Goal: Information Seeking & Learning: Learn about a topic

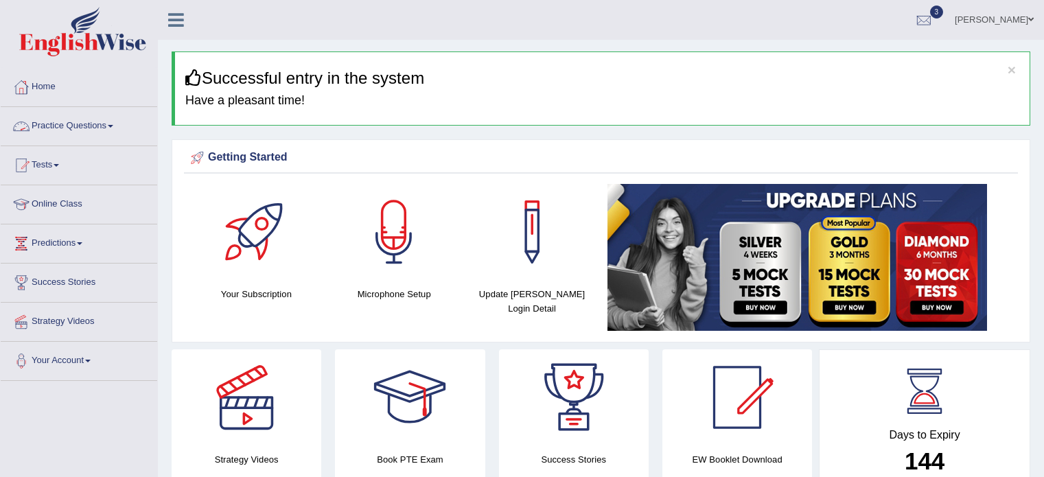
click at [115, 123] on link "Practice Questions" at bounding box center [79, 124] width 156 height 34
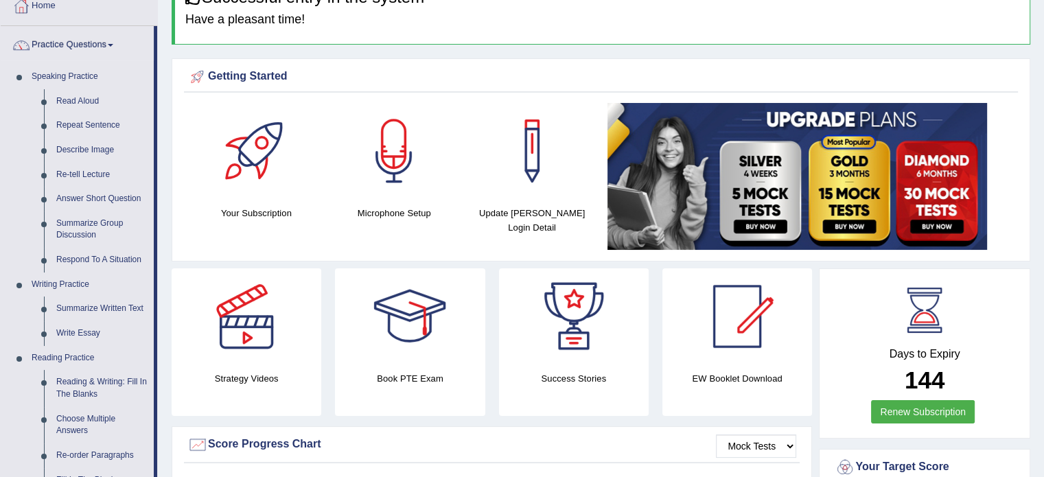
scroll to position [85, 0]
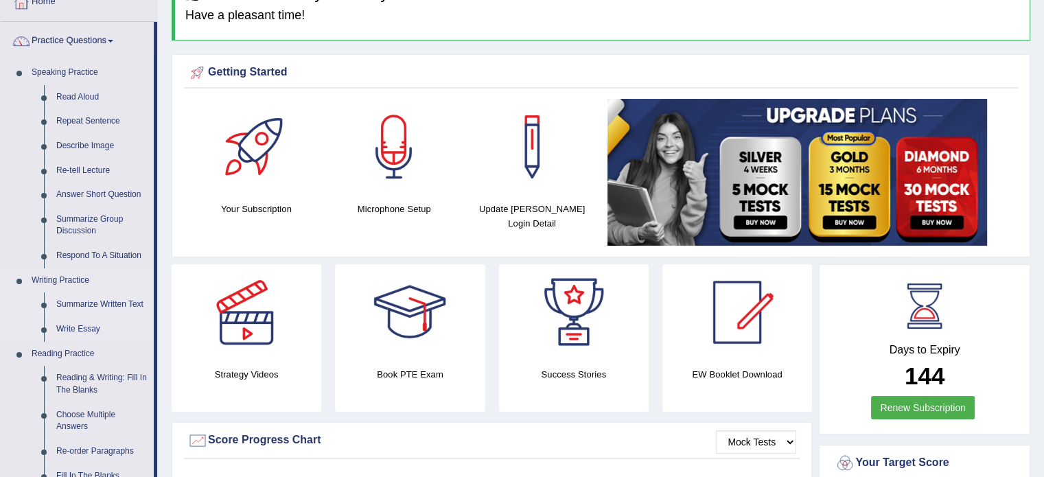
click at [115, 302] on link "Summarize Written Text" at bounding box center [102, 304] width 104 height 25
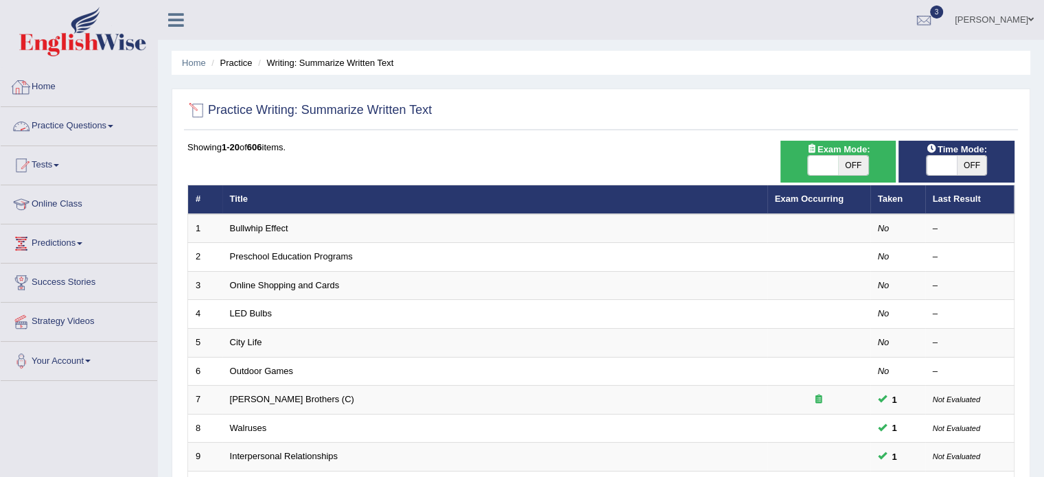
click at [106, 121] on link "Practice Questions" at bounding box center [79, 124] width 156 height 34
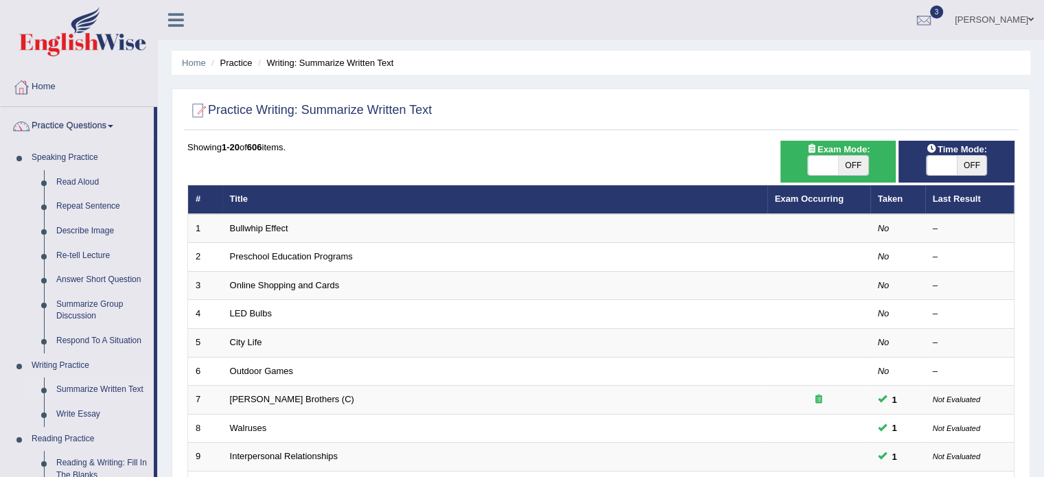
click at [1019, 16] on link "Beethi Roy" at bounding box center [994, 18] width 100 height 36
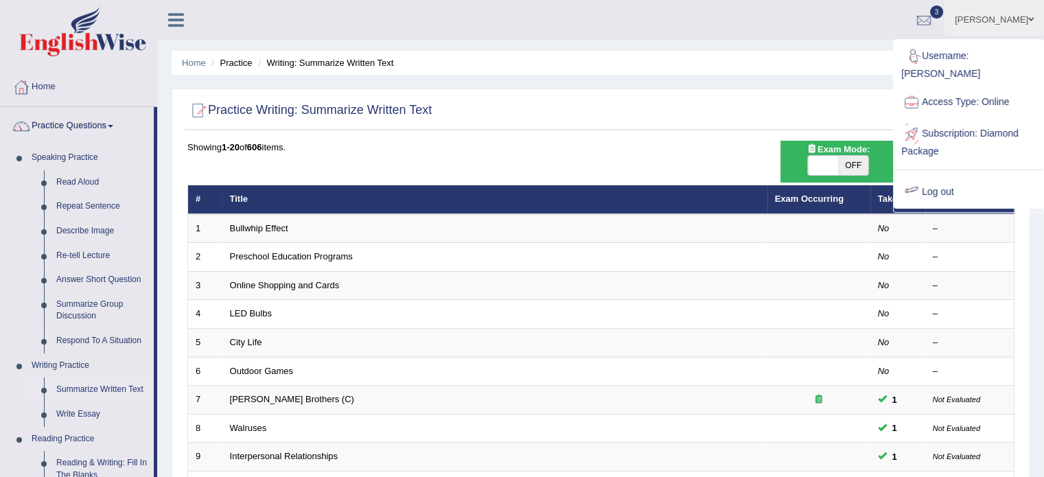
click at [939, 176] on link "Log out" at bounding box center [968, 192] width 148 height 32
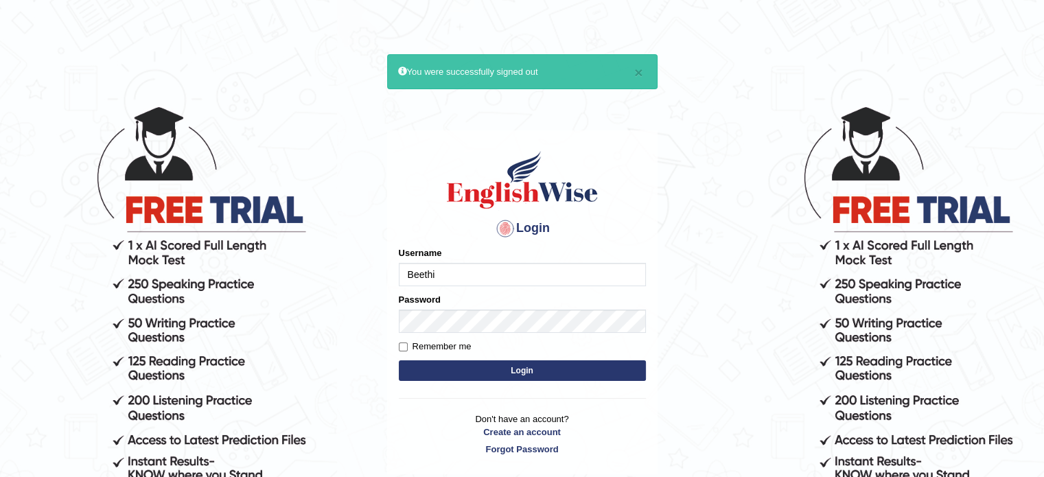
click at [521, 272] on input "Beethi" at bounding box center [522, 274] width 247 height 23
type input "obehi00"
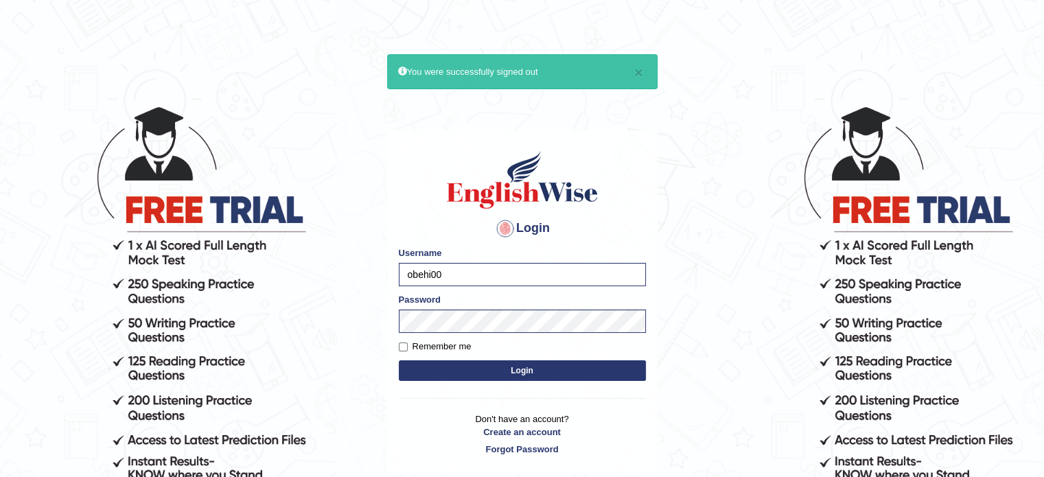
click at [541, 360] on button "Login" at bounding box center [522, 370] width 247 height 21
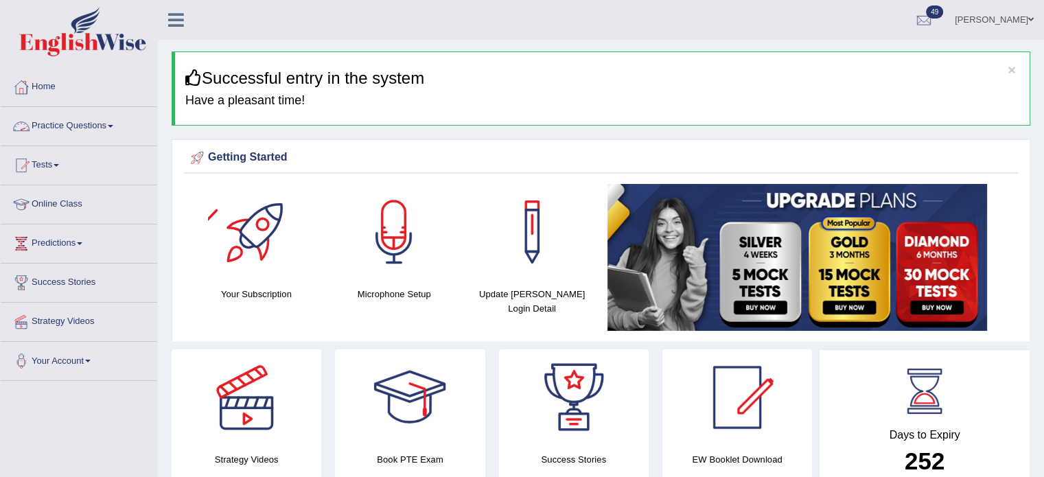
click at [96, 134] on link "Practice Questions" at bounding box center [79, 124] width 156 height 34
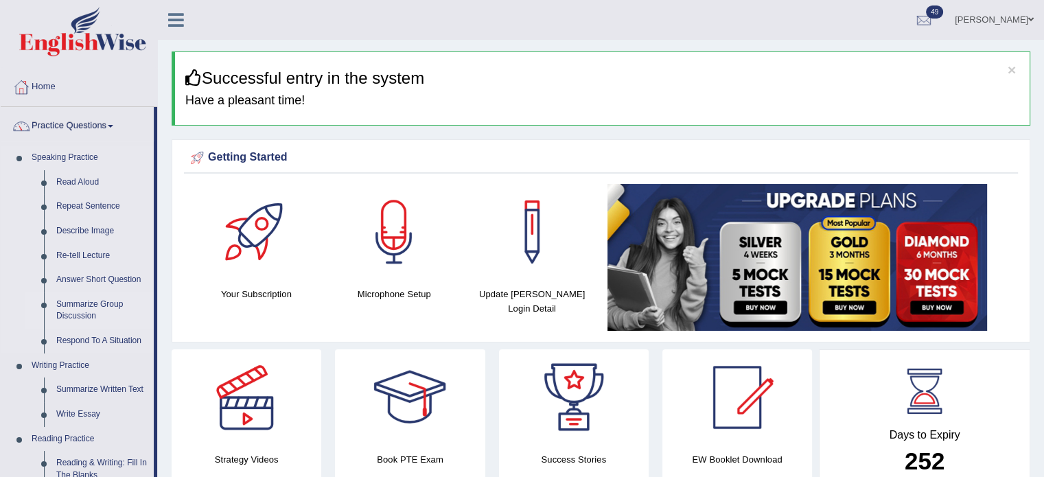
click at [94, 309] on link "Summarize Group Discussion" at bounding box center [102, 310] width 104 height 36
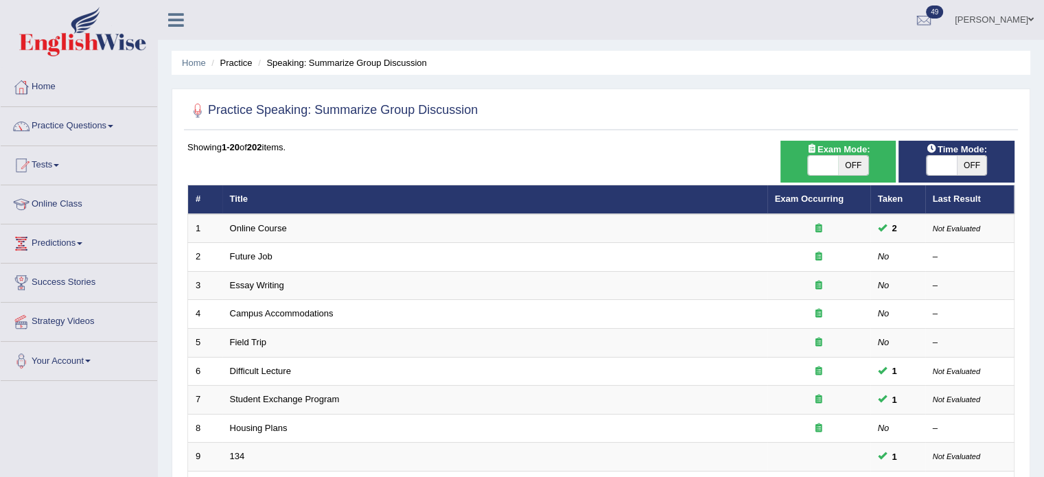
click at [262, 228] on link "Online Course" at bounding box center [258, 228] width 57 height 10
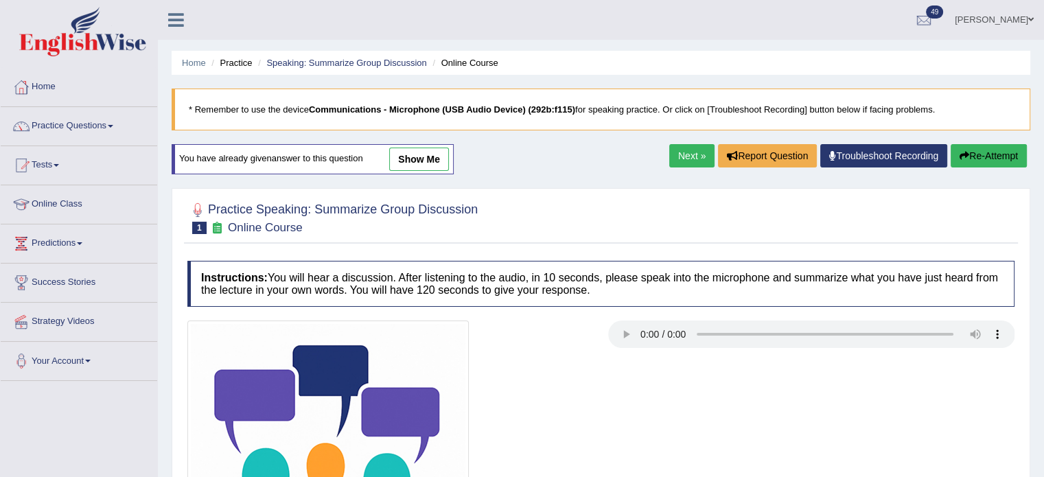
click at [411, 164] on link "show me" at bounding box center [419, 159] width 60 height 23
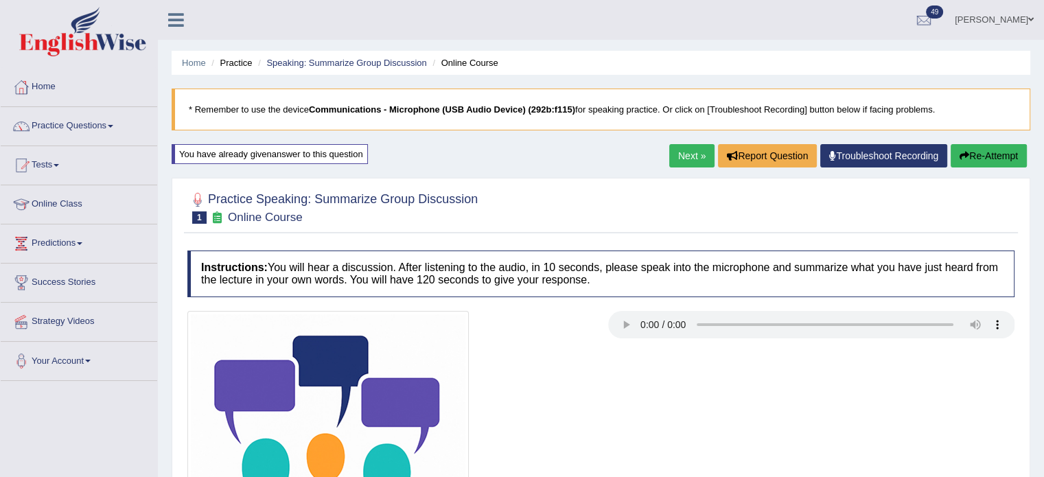
click at [671, 144] on link "Next »" at bounding box center [691, 155] width 45 height 23
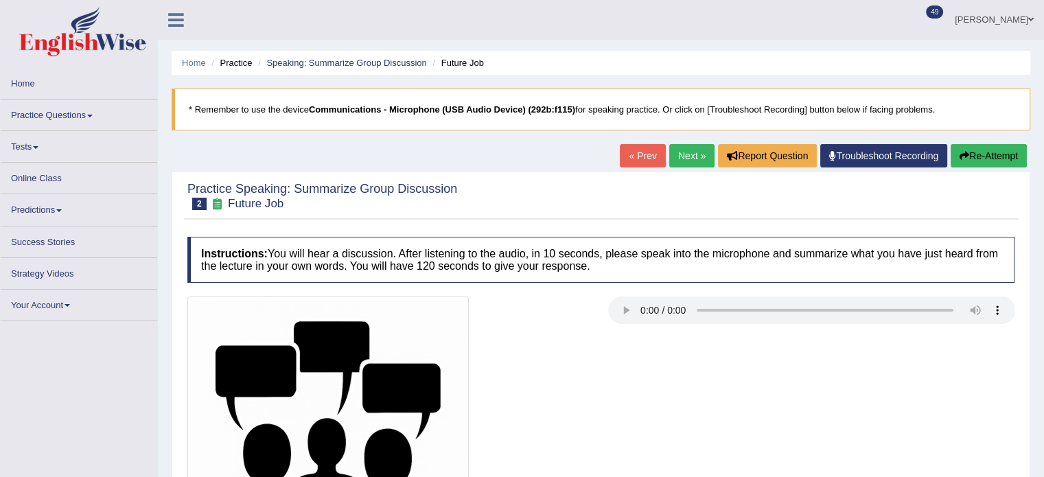
click at [671, 144] on link "Next »" at bounding box center [691, 155] width 45 height 23
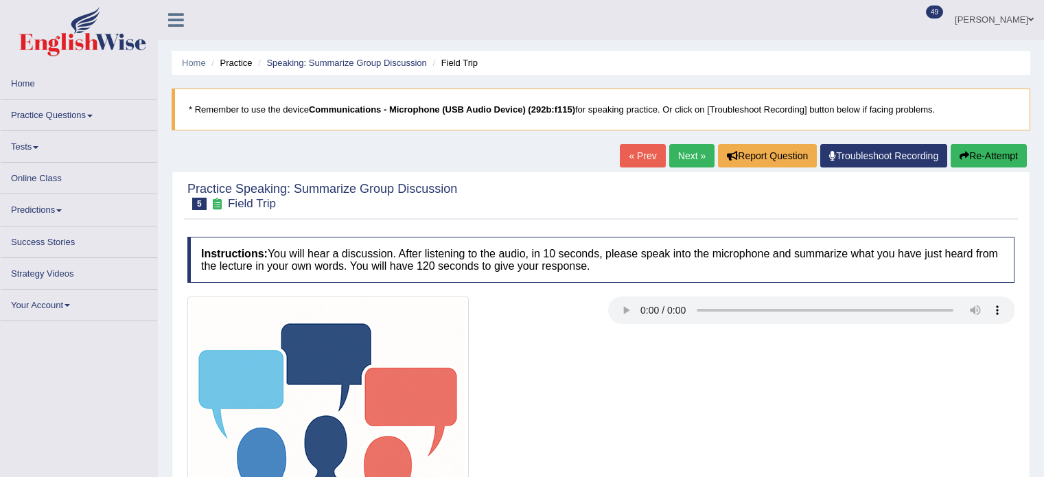
click at [671, 144] on link "Next »" at bounding box center [691, 155] width 45 height 23
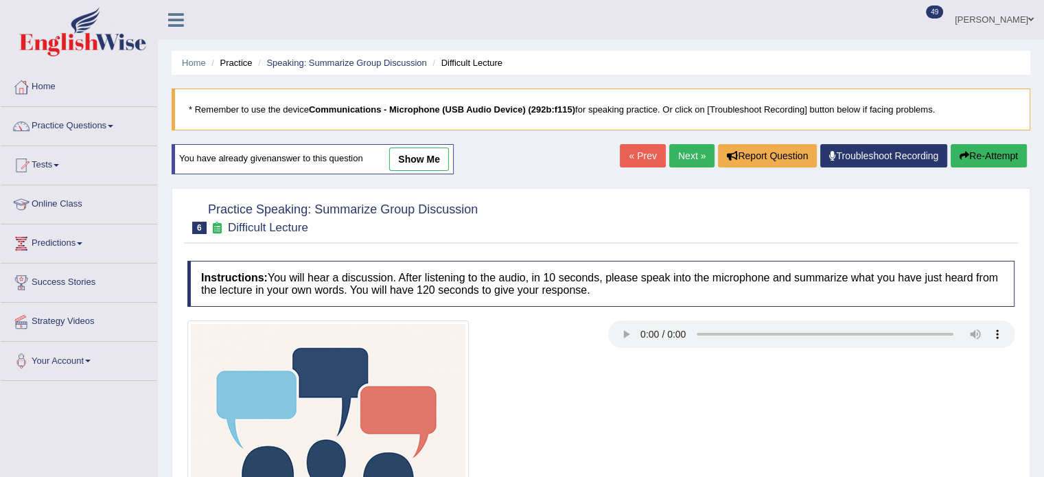
click at [419, 150] on link "show me" at bounding box center [419, 159] width 60 height 23
click at [419, 150] on div "Home Practice Speaking: Summarize Group Discussion Difficult Lecture * Remember…" at bounding box center [601, 343] width 886 height 686
click at [428, 152] on div "Home Practice Speaking: Summarize Group Discussion Difficult Lecture * Remember…" at bounding box center [601, 343] width 886 height 686
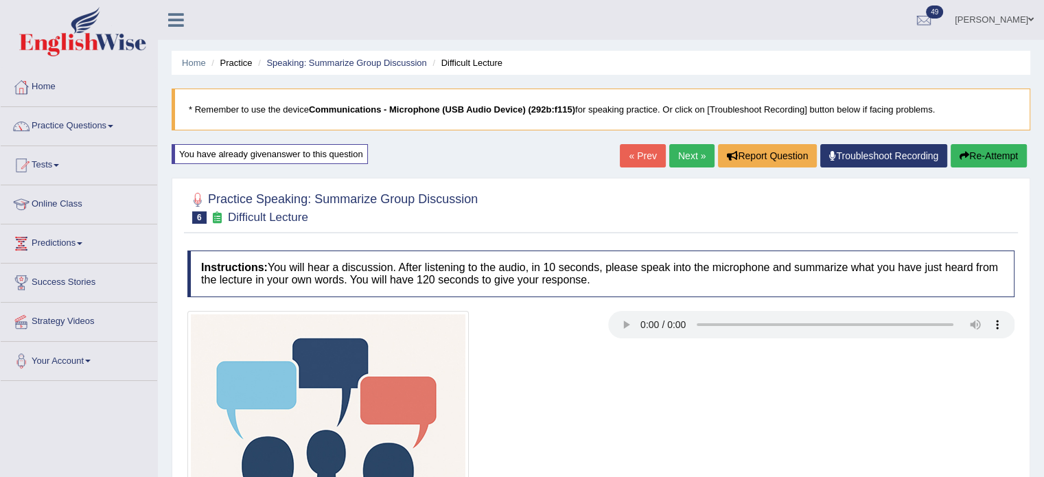
drag, startPoint x: 692, startPoint y: 170, endPoint x: 691, endPoint y: 147, distance: 23.3
click at [691, 147] on link "Next »" at bounding box center [691, 155] width 45 height 23
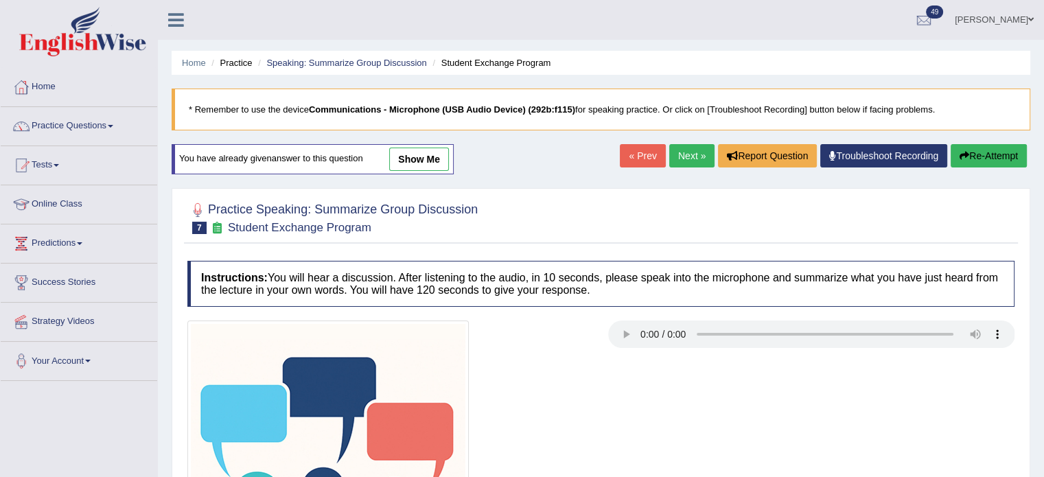
click at [414, 152] on link "show me" at bounding box center [419, 159] width 60 height 23
click at [414, 152] on div "Home Practice Speaking: Summarize Group Discussion Student Exchange Program * R…" at bounding box center [601, 343] width 886 height 686
click at [423, 154] on div "Home Practice Speaking: Summarize Group Discussion Student Exchange Program * R…" at bounding box center [601, 343] width 886 height 686
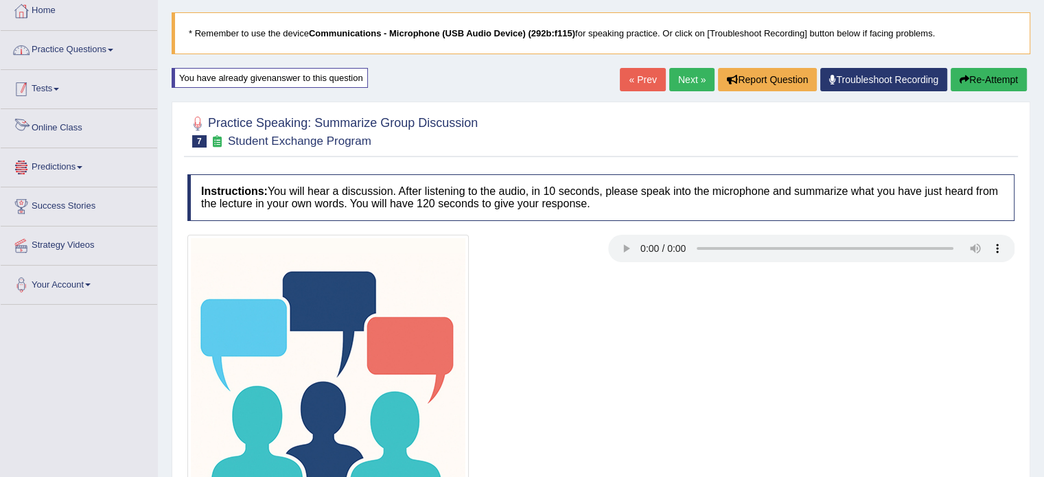
scroll to position [74, 0]
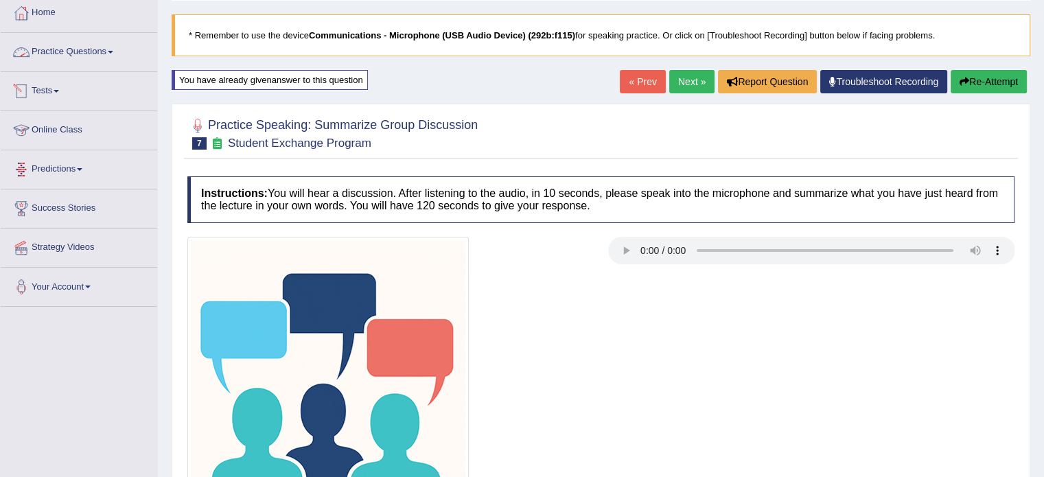
click at [69, 56] on link "Practice Questions" at bounding box center [79, 50] width 156 height 34
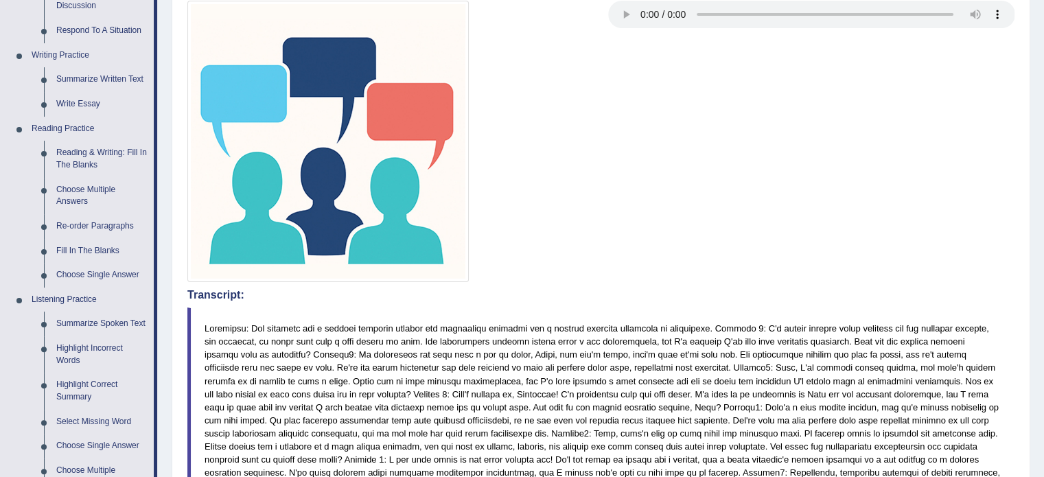
scroll to position [318, 0]
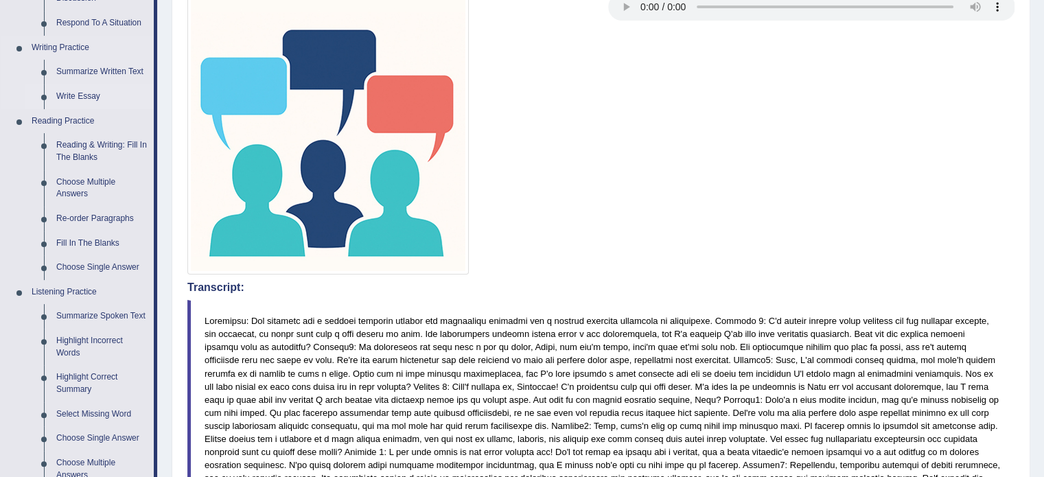
click at [90, 88] on link "Write Essay" at bounding box center [102, 96] width 104 height 25
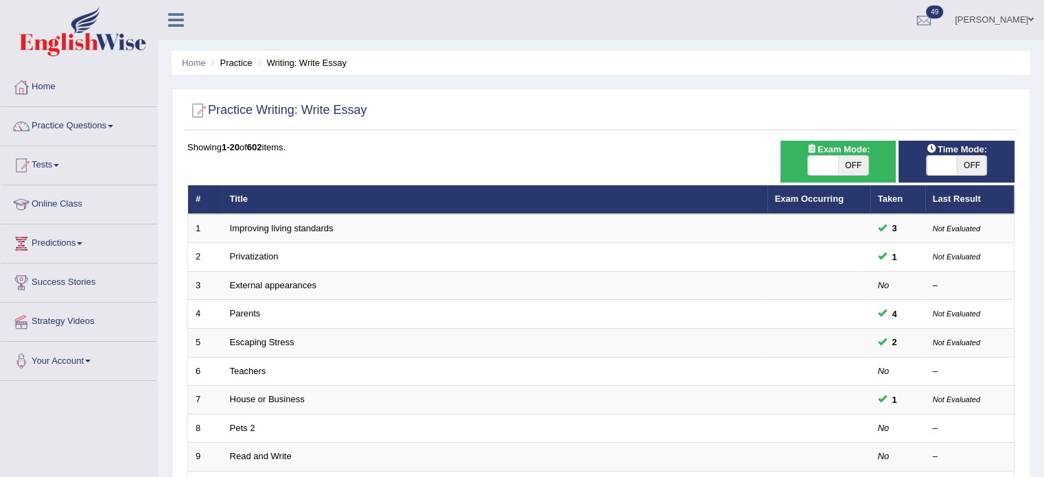
click at [308, 223] on link "Improving living standards" at bounding box center [282, 228] width 104 height 10
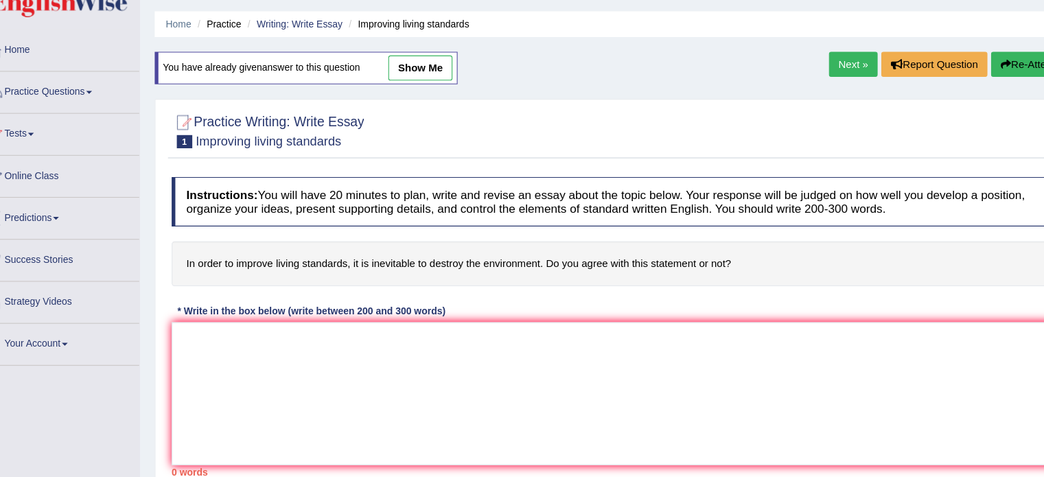
scroll to position [40, 0]
click at [810, 51] on link "Next »" at bounding box center [822, 60] width 45 height 23
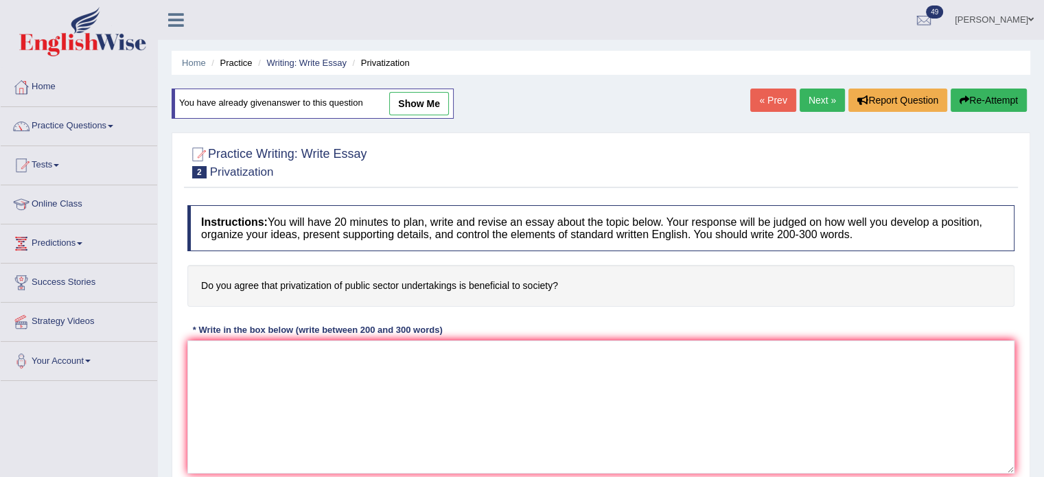
click at [815, 87] on div "Home Practice Writing: Write Essay Privatization You have already given answer …" at bounding box center [601, 343] width 886 height 686
click at [822, 99] on link "Next »" at bounding box center [822, 100] width 45 height 23
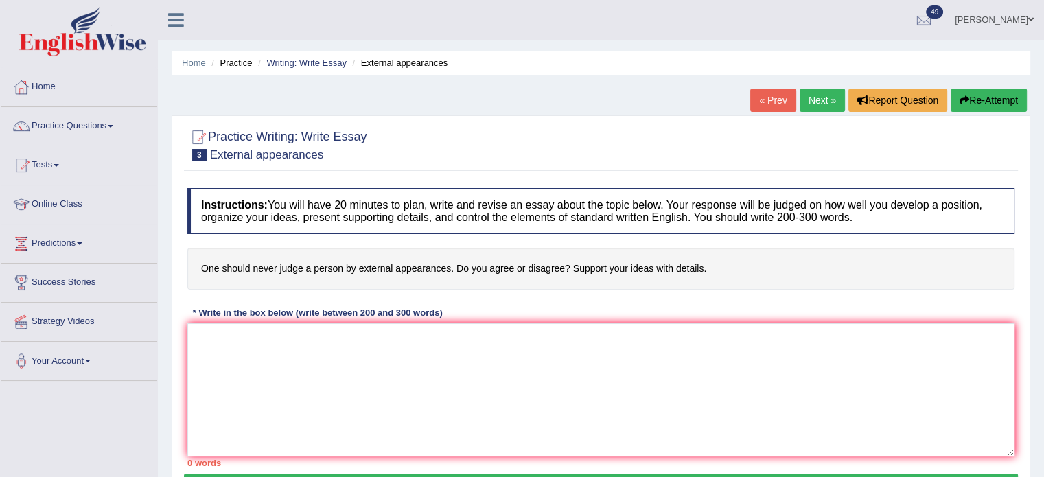
click at [806, 105] on link "Next »" at bounding box center [822, 100] width 45 height 23
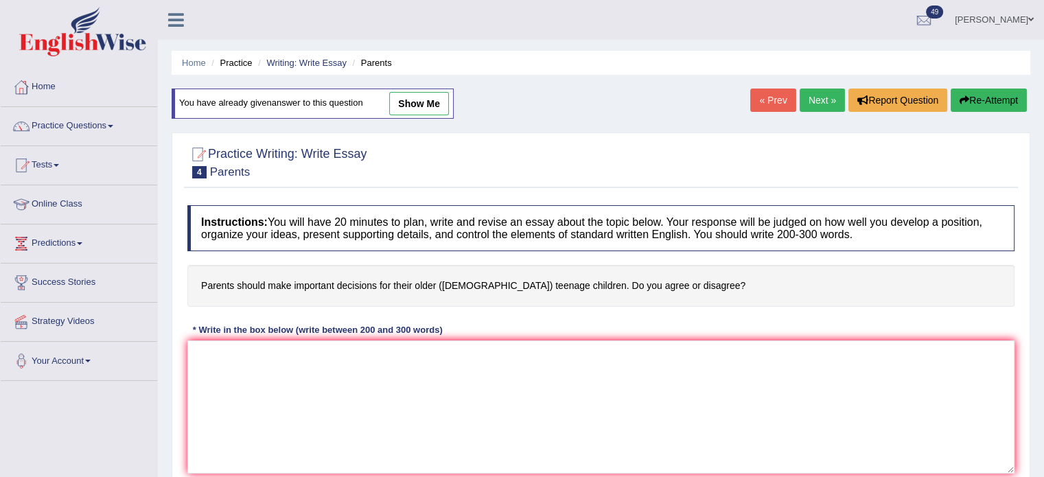
click at [806, 105] on link "Next »" at bounding box center [822, 100] width 45 height 23
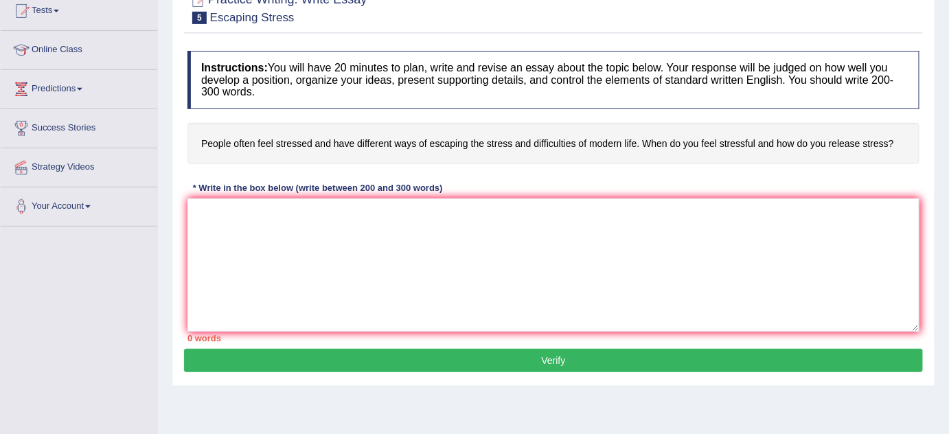
scroll to position [155, 0]
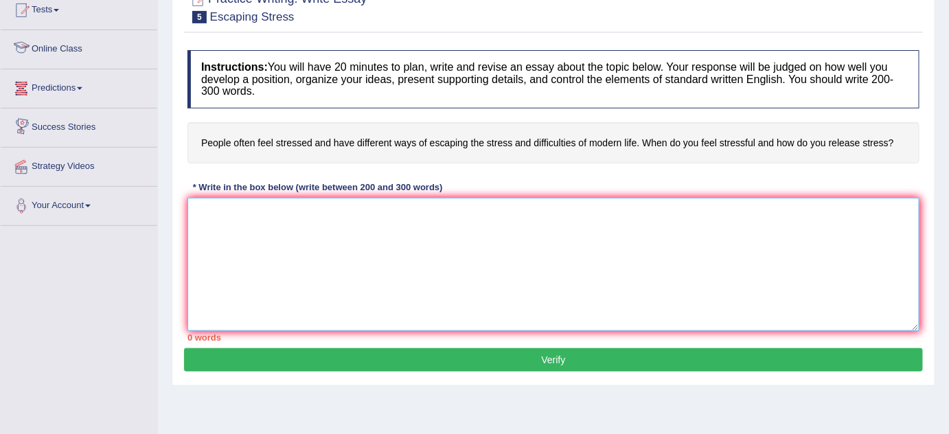
click at [274, 252] on textarea at bounding box center [553, 264] width 732 height 133
paste textarea "The increasing influence of (essay topic) on our lives has ignited numerous dis…"
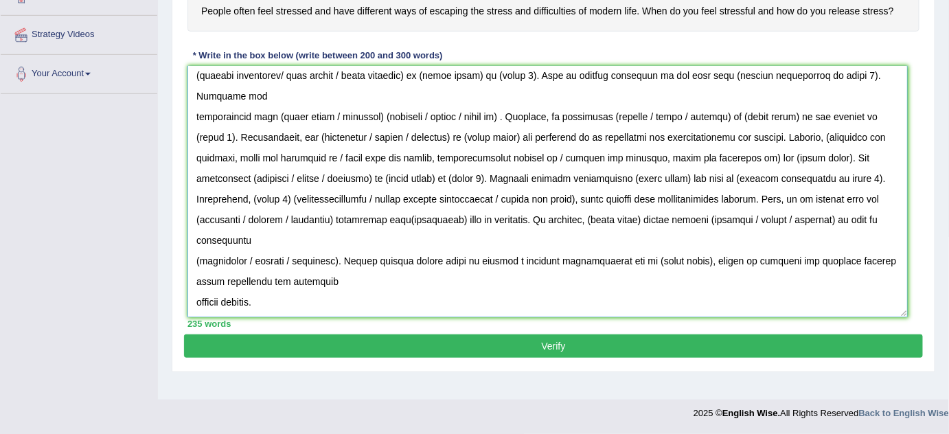
scroll to position [0, 0]
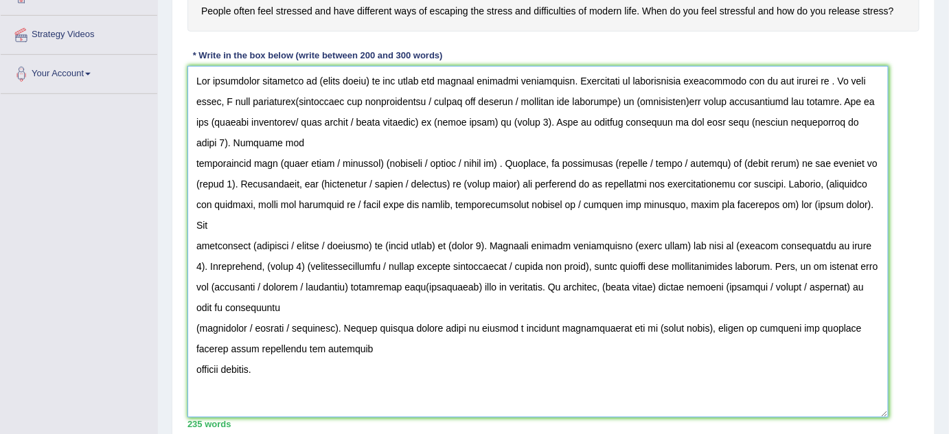
drag, startPoint x: 914, startPoint y: 195, endPoint x: 869, endPoint y: 463, distance: 271.4
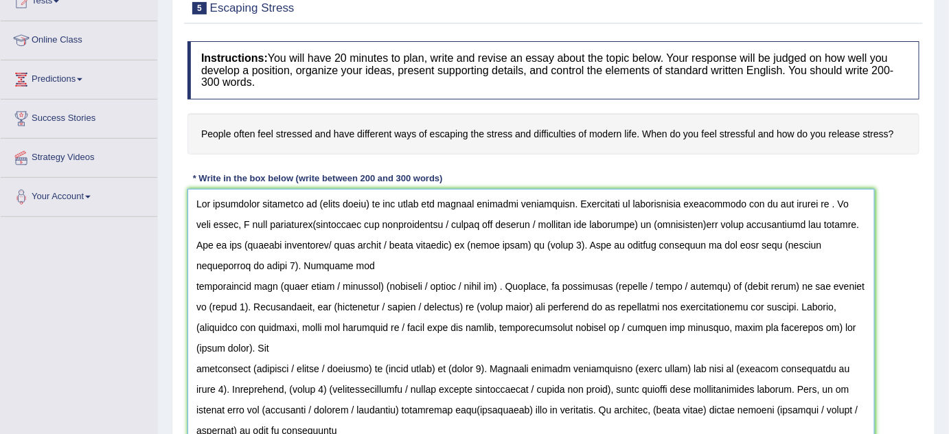
scroll to position [160, 0]
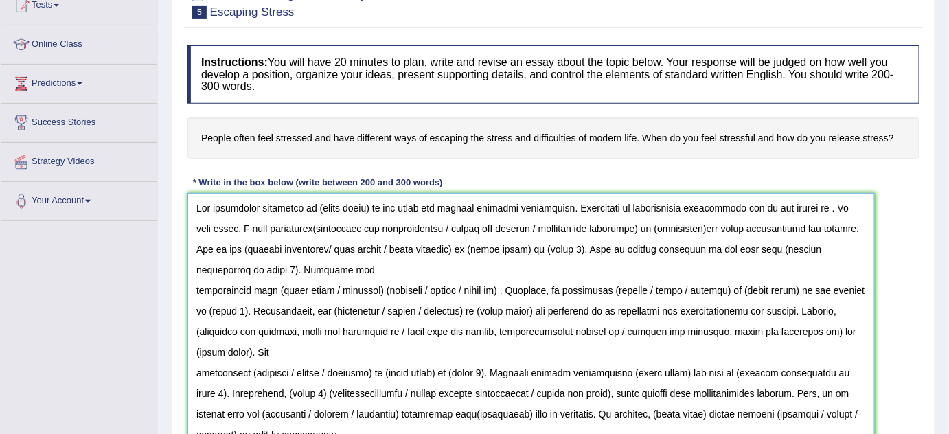
drag, startPoint x: 313, startPoint y: 205, endPoint x: 367, endPoint y: 211, distance: 53.9
click at [367, 211] on textarea at bounding box center [530, 393] width 687 height 400
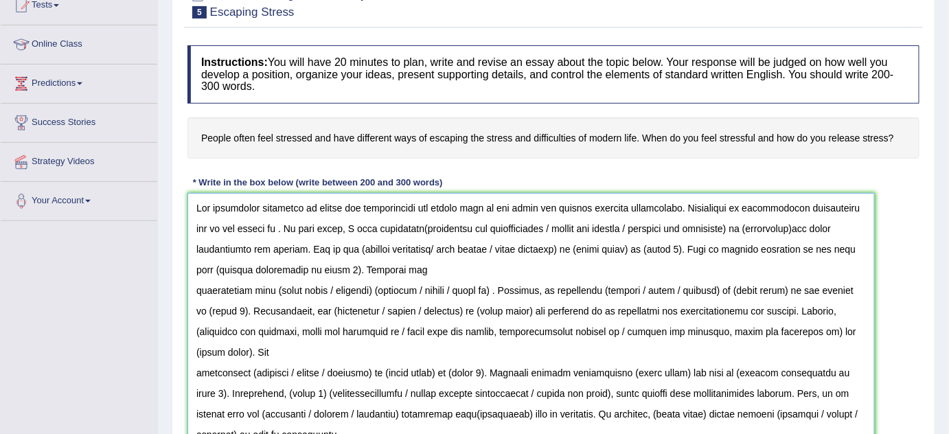
click at [407, 205] on textarea at bounding box center [530, 393] width 687 height 400
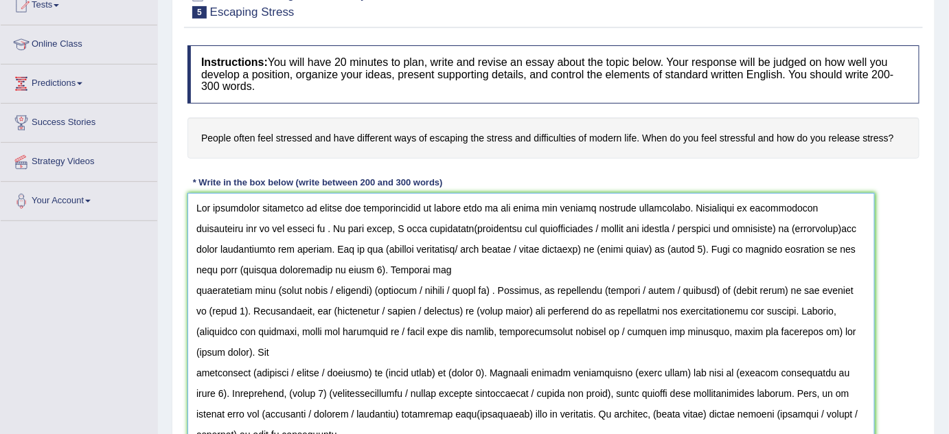
click at [685, 205] on textarea at bounding box center [530, 393] width 687 height 400
drag, startPoint x: 236, startPoint y: 227, endPoint x: 253, endPoint y: 241, distance: 22.4
click at [253, 241] on textarea at bounding box center [530, 393] width 687 height 400
click at [254, 245] on textarea at bounding box center [530, 393] width 687 height 400
click at [240, 231] on textarea at bounding box center [530, 393] width 687 height 400
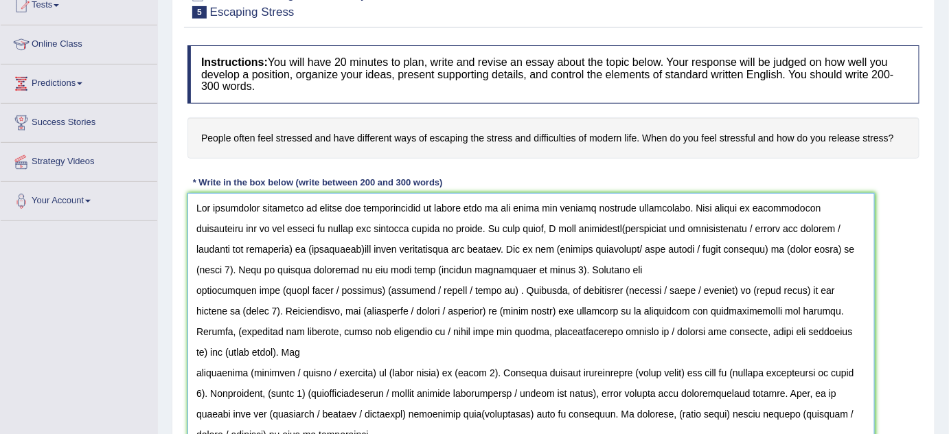
drag, startPoint x: 531, startPoint y: 222, endPoint x: 675, endPoint y: 229, distance: 144.3
click at [675, 229] on textarea at bounding box center [530, 393] width 687 height 400
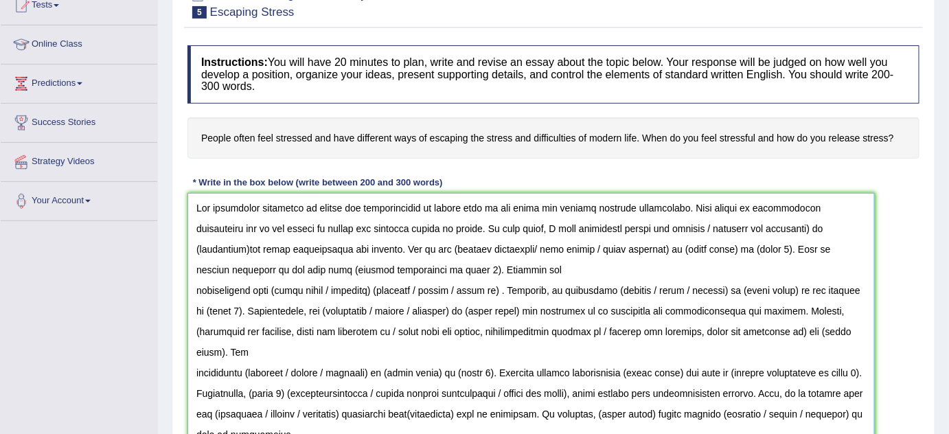
drag, startPoint x: 616, startPoint y: 225, endPoint x: 726, endPoint y: 224, distance: 110.5
click at [726, 224] on textarea at bounding box center [530, 393] width 687 height 400
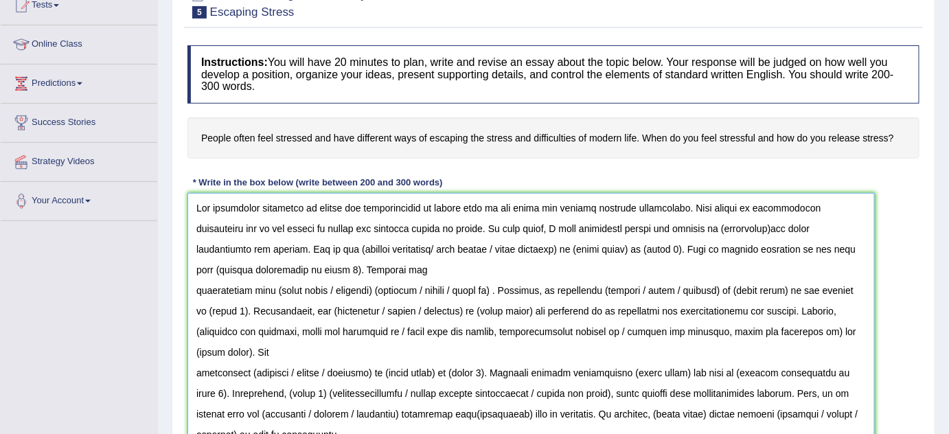
drag, startPoint x: 626, startPoint y: 224, endPoint x: 680, endPoint y: 231, distance: 54.6
click at [680, 231] on textarea at bounding box center [530, 393] width 687 height 400
drag, startPoint x: 312, startPoint y: 205, endPoint x: 407, endPoint y: 208, distance: 95.4
click at [407, 208] on textarea at bounding box center [530, 393] width 687 height 400
drag, startPoint x: 625, startPoint y: 224, endPoint x: 677, endPoint y: 222, distance: 52.2
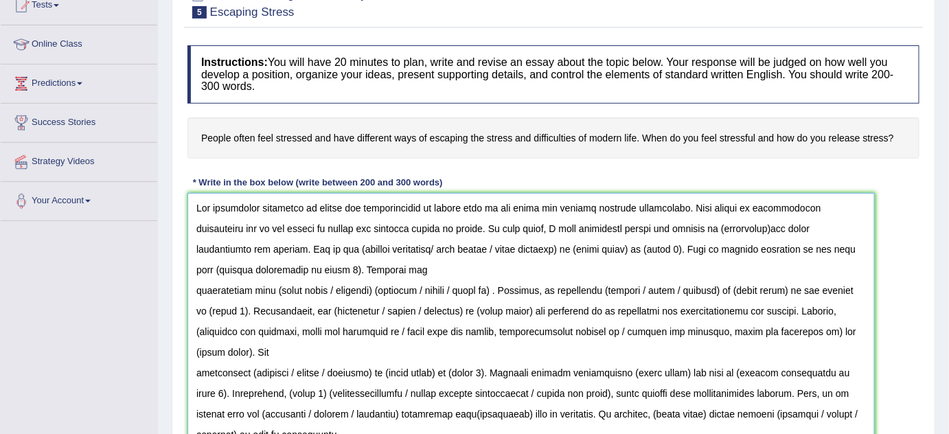
click at [677, 222] on textarea at bounding box center [530, 393] width 687 height 400
paste textarea "stress and difficulities"
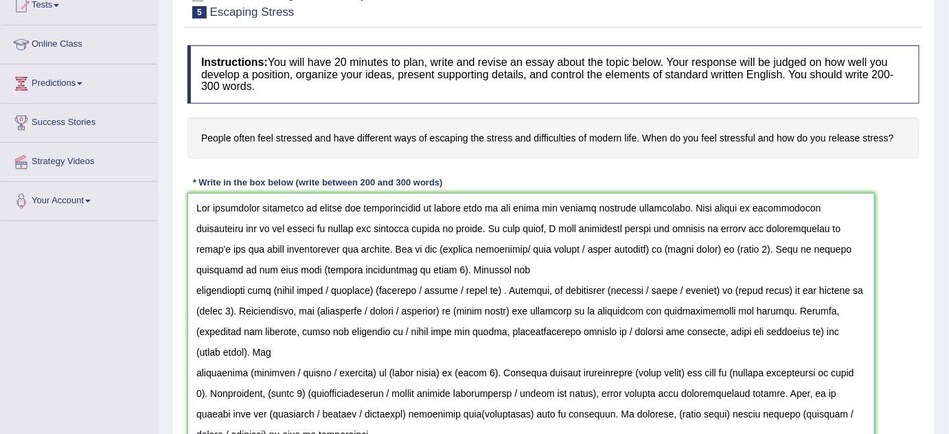
click at [298, 250] on textarea at bounding box center [530, 393] width 687 height 400
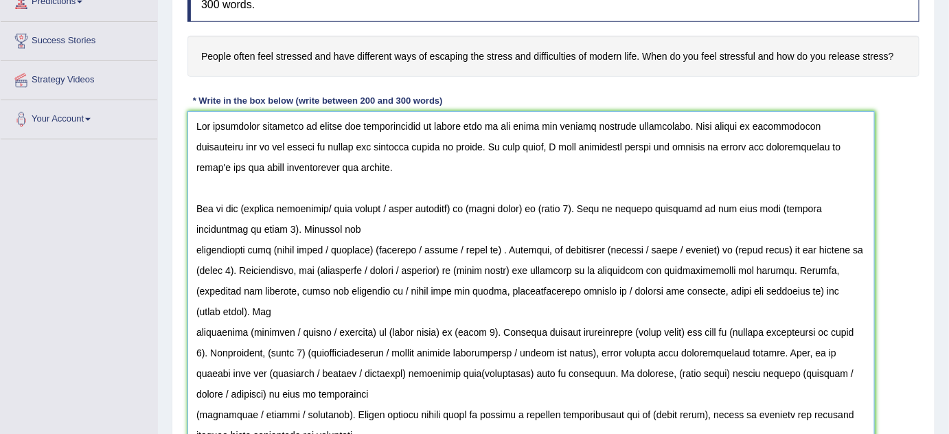
scroll to position [242, 0]
drag, startPoint x: 332, startPoint y: 202, endPoint x: 468, endPoint y: 201, distance: 135.9
click at [468, 201] on textarea at bounding box center [530, 311] width 687 height 400
click at [325, 207] on textarea at bounding box center [530, 311] width 687 height 400
drag, startPoint x: 333, startPoint y: 205, endPoint x: 243, endPoint y: 202, distance: 90.0
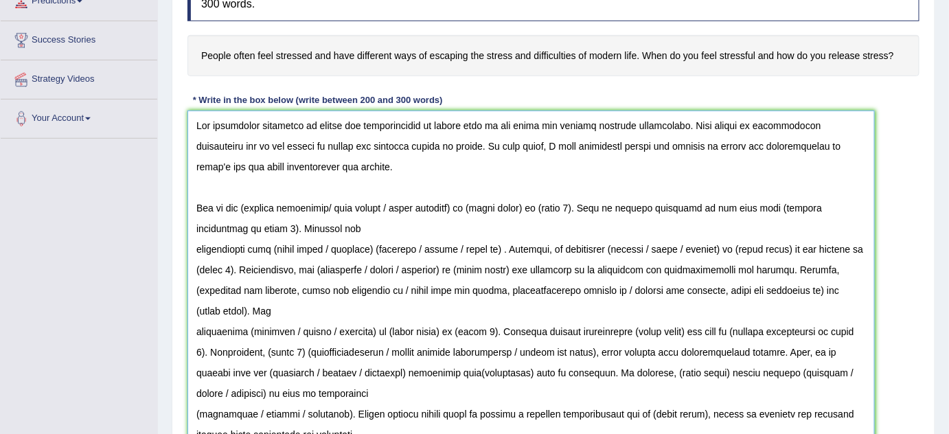
click at [243, 202] on textarea at bounding box center [530, 311] width 687 height 400
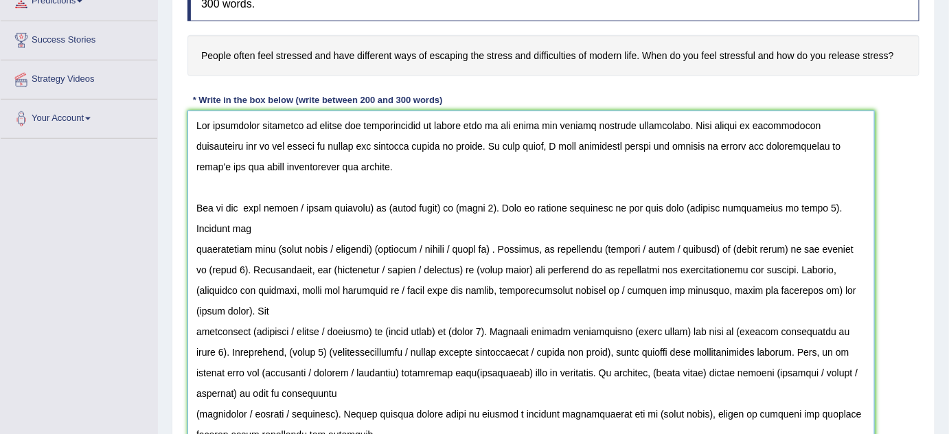
drag, startPoint x: 299, startPoint y: 204, endPoint x: 380, endPoint y: 202, distance: 81.0
click at [380, 202] on textarea at bounding box center [530, 311] width 687 height 400
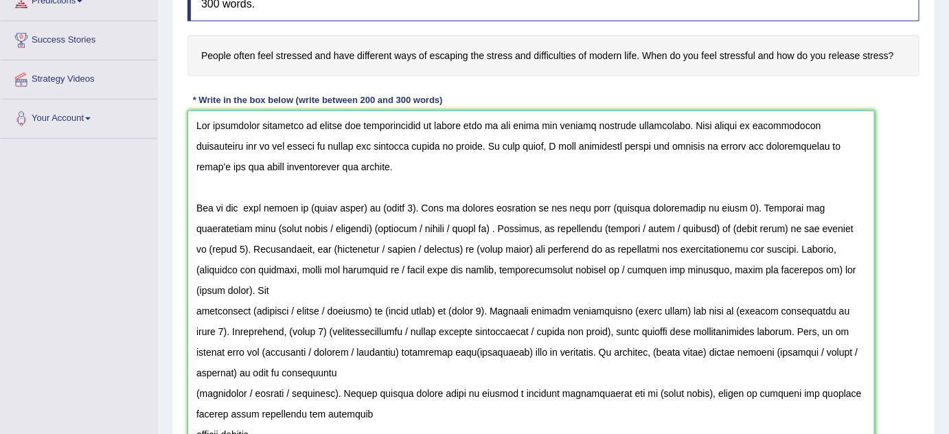
drag, startPoint x: 314, startPoint y: 205, endPoint x: 370, endPoint y: 205, distance: 56.3
click at [370, 205] on textarea at bounding box center [530, 311] width 687 height 400
paste textarea "stress and difficulities"
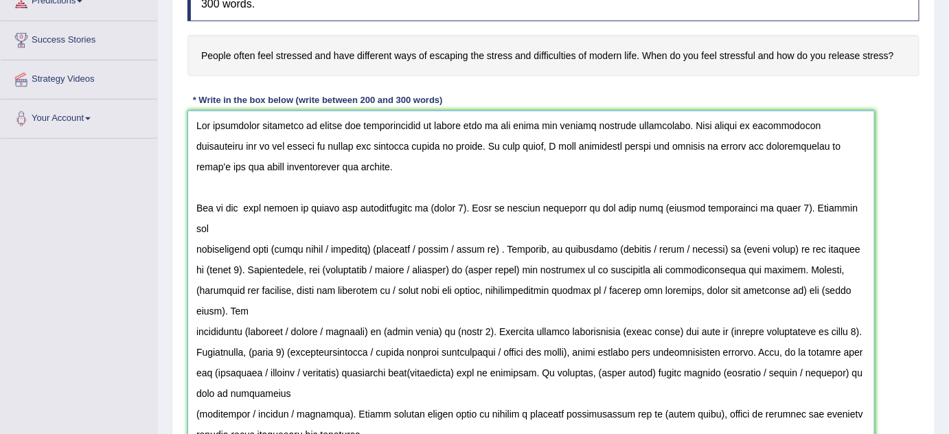
drag, startPoint x: 415, startPoint y: 205, endPoint x: 453, endPoint y: 207, distance: 37.8
click at [453, 207] on textarea at bounding box center [530, 311] width 687 height 400
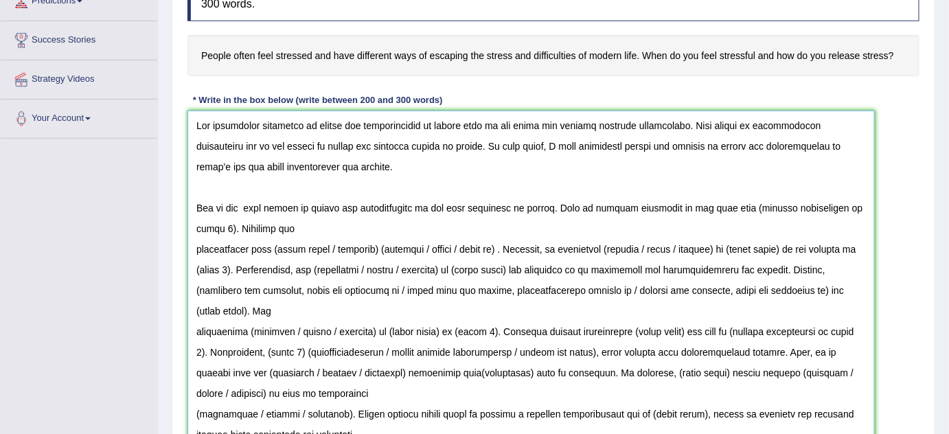
drag, startPoint x: 409, startPoint y: 194, endPoint x: 469, endPoint y: 194, distance: 59.7
click at [469, 194] on textarea at bounding box center [530, 311] width 687 height 400
drag, startPoint x: 710, startPoint y: 204, endPoint x: 842, endPoint y: 209, distance: 131.9
click at [842, 209] on textarea at bounding box center [530, 311] width 687 height 400
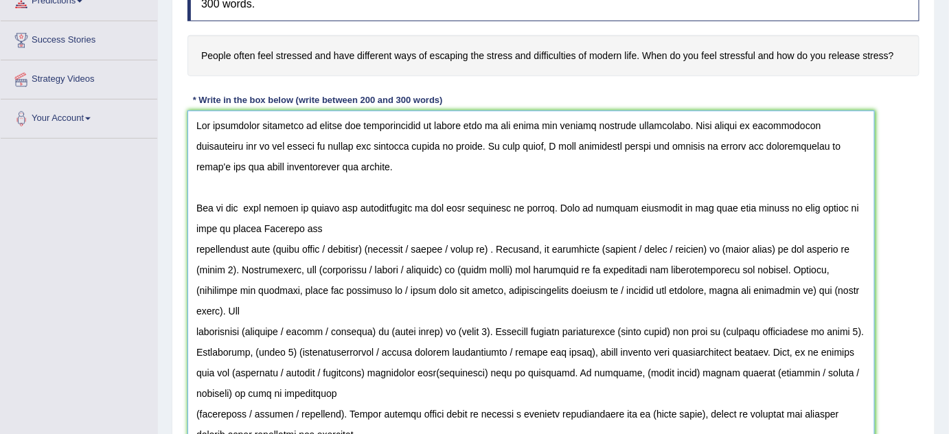
click at [829, 206] on textarea at bounding box center [530, 311] width 687 height 400
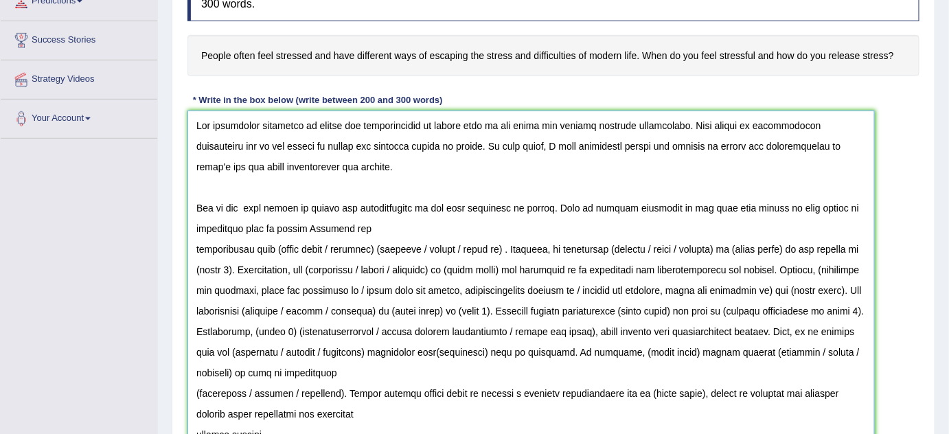
click at [251, 228] on textarea at bounding box center [530, 311] width 687 height 400
drag, startPoint x: 275, startPoint y: 243, endPoint x: 380, endPoint y: 244, distance: 105.0
click at [380, 244] on textarea at bounding box center [530, 311] width 687 height 400
paste textarea "stress and difficulities"
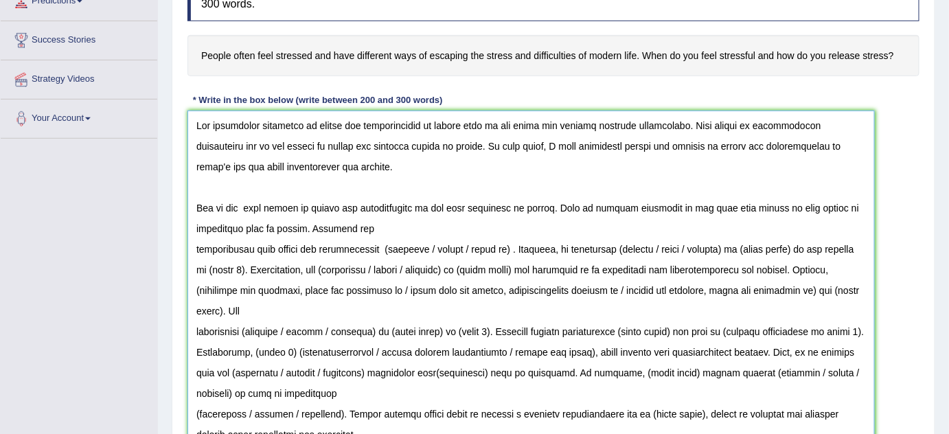
drag, startPoint x: 371, startPoint y: 244, endPoint x: 422, endPoint y: 248, distance: 51.6
click at [422, 248] on textarea at bounding box center [530, 311] width 687 height 400
drag, startPoint x: 457, startPoint y: 246, endPoint x: 373, endPoint y: 239, distance: 84.8
click at [373, 239] on textarea at bounding box center [530, 311] width 687 height 400
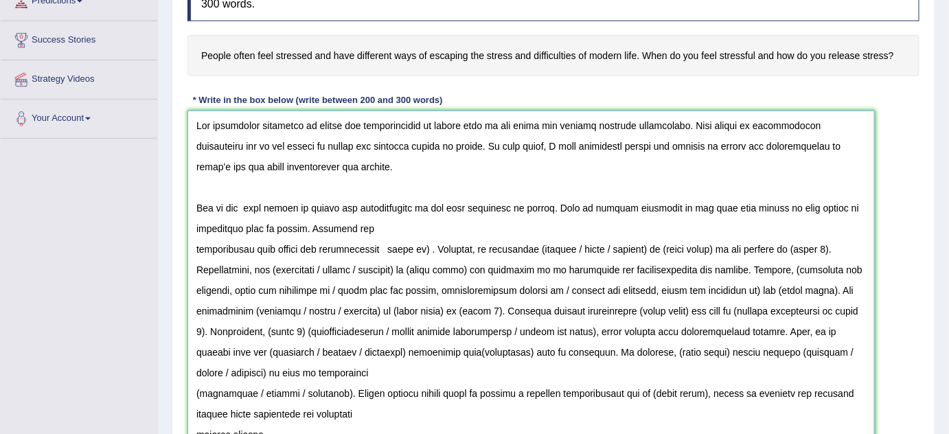
click at [398, 246] on textarea at bounding box center [530, 311] width 687 height 400
drag, startPoint x: 404, startPoint y: 246, endPoint x: 412, endPoint y: 246, distance: 8.2
click at [412, 246] on textarea at bounding box center [530, 311] width 687 height 400
drag, startPoint x: 277, startPoint y: 245, endPoint x: 368, endPoint y: 255, distance: 91.8
click at [368, 255] on textarea at bounding box center [530, 311] width 687 height 400
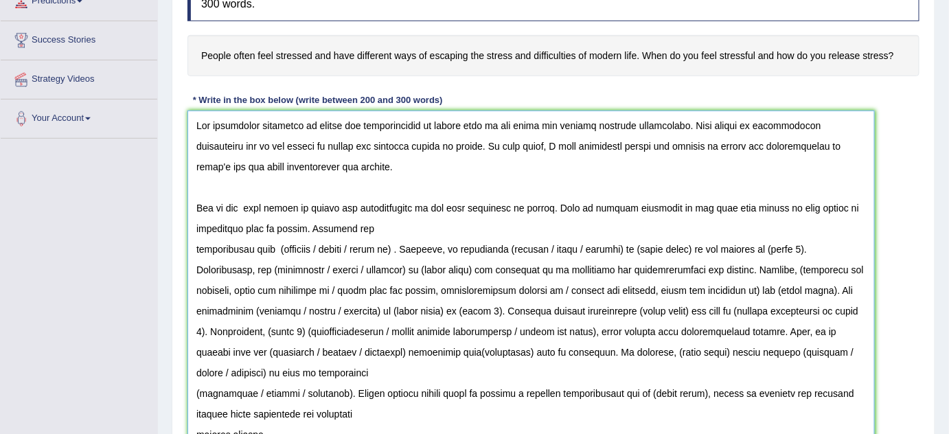
drag, startPoint x: 312, startPoint y: 124, endPoint x: 407, endPoint y: 129, distance: 94.8
click at [407, 129] on textarea at bounding box center [530, 311] width 687 height 400
click at [275, 249] on textarea at bounding box center [530, 311] width 687 height 400
paste textarea "stress and difficulities"
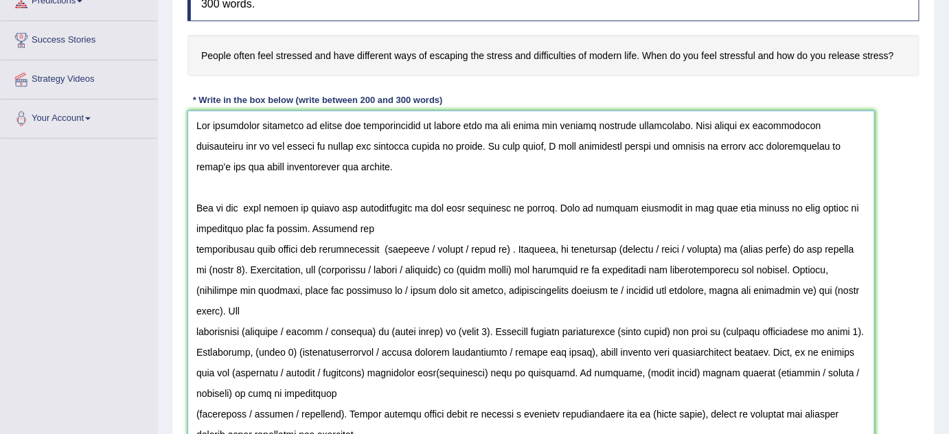
drag, startPoint x: 371, startPoint y: 244, endPoint x: 459, endPoint y: 255, distance: 87.9
click at [459, 255] on textarea at bounding box center [530, 311] width 687 height 400
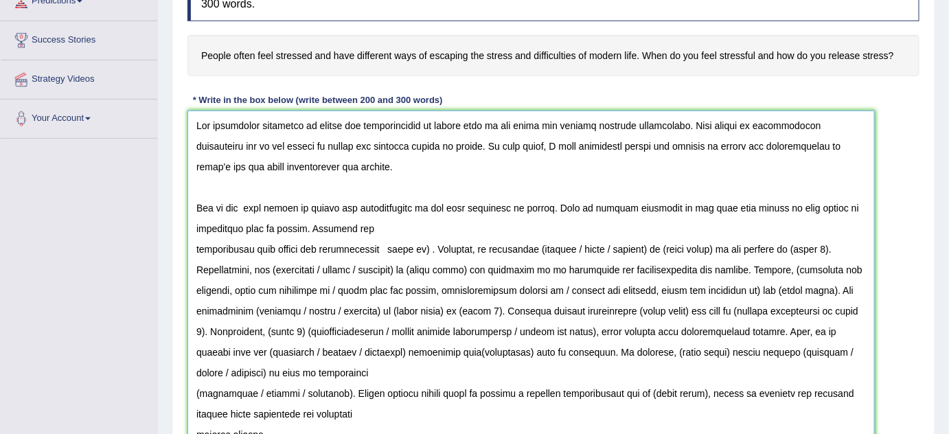
click at [415, 251] on textarea at bounding box center [530, 311] width 687 height 400
click at [373, 242] on textarea at bounding box center [530, 311] width 687 height 400
click at [404, 246] on textarea at bounding box center [530, 311] width 687 height 400
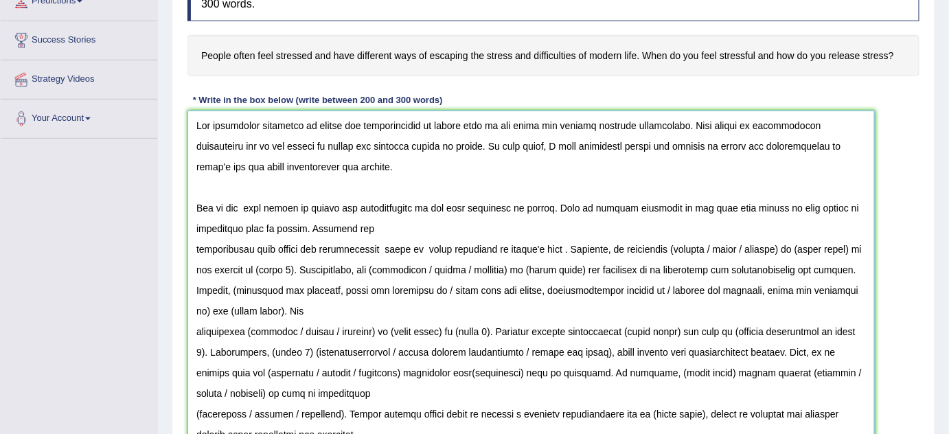
drag, startPoint x: 658, startPoint y: 244, endPoint x: 699, endPoint y: 250, distance: 41.6
click at [699, 250] on textarea at bounding box center [530, 311] width 687 height 400
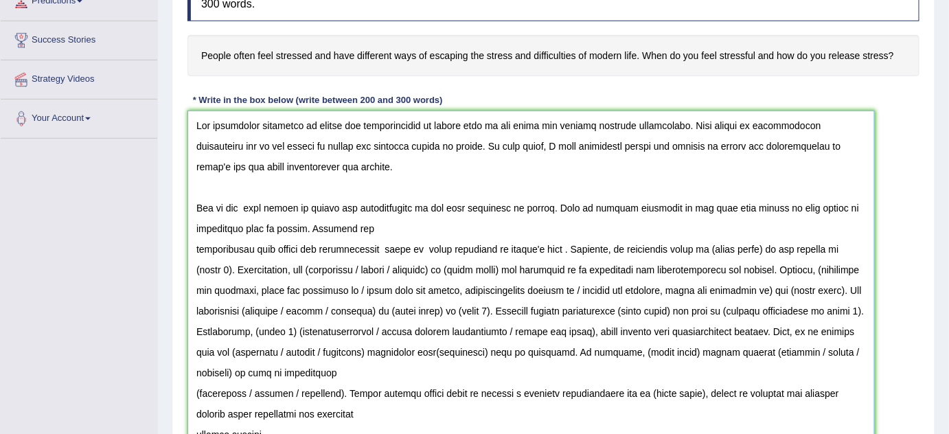
drag, startPoint x: 696, startPoint y: 245, endPoint x: 752, endPoint y: 239, distance: 55.9
click at [752, 239] on textarea at bounding box center [530, 311] width 687 height 400
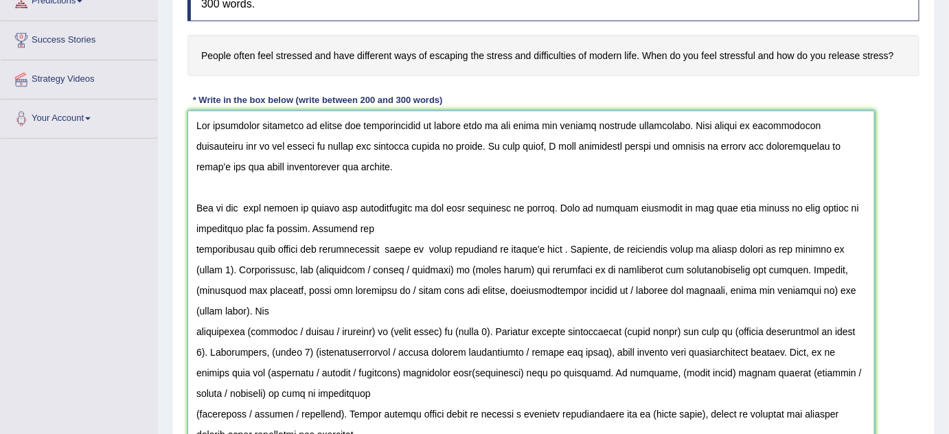
drag, startPoint x: 765, startPoint y: 244, endPoint x: 862, endPoint y: 241, distance: 97.5
click at [862, 241] on textarea at bounding box center [530, 311] width 687 height 400
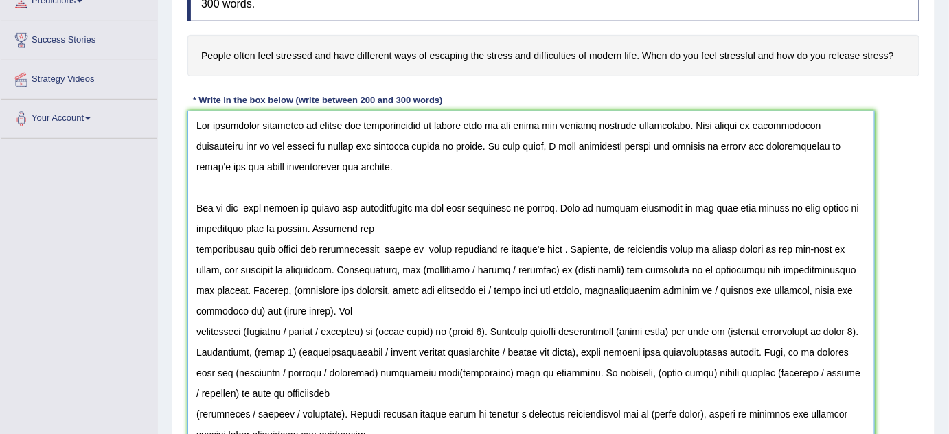
click at [774, 263] on textarea at bounding box center [530, 311] width 687 height 400
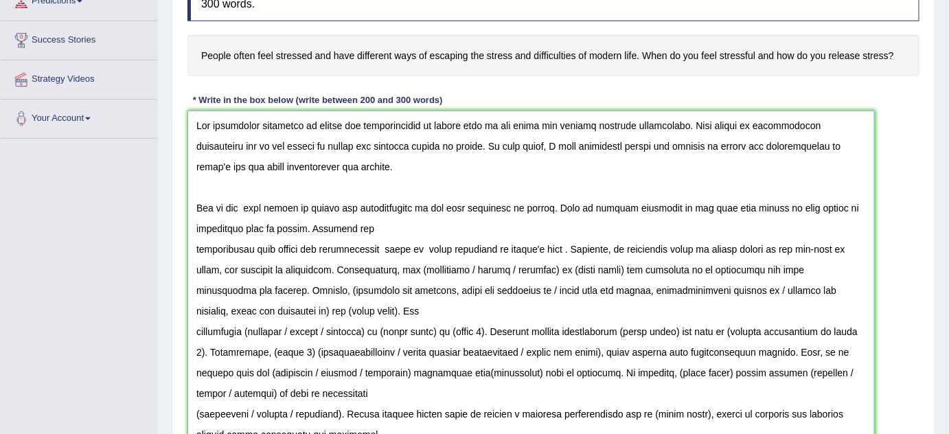
drag, startPoint x: 399, startPoint y: 266, endPoint x: 456, endPoint y: 265, distance: 57.0
click at [456, 265] on textarea at bounding box center [530, 311] width 687 height 400
click at [228, 282] on textarea at bounding box center [530, 311] width 687 height 400
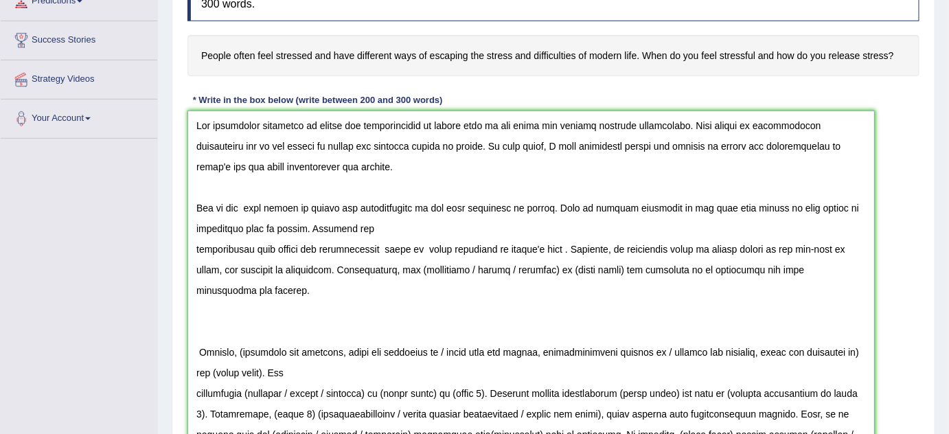
drag, startPoint x: 415, startPoint y: 265, endPoint x: 492, endPoint y: 266, distance: 76.9
click at [492, 266] on textarea at bounding box center [530, 311] width 687 height 400
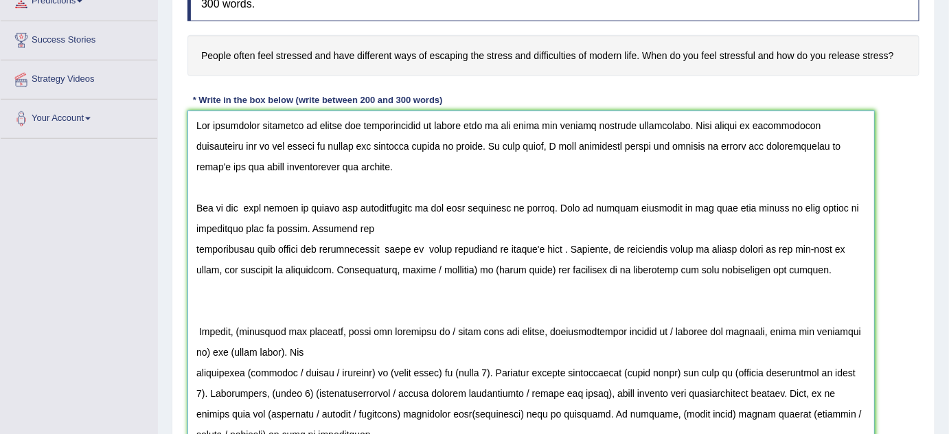
drag, startPoint x: 415, startPoint y: 264, endPoint x: 463, endPoint y: 268, distance: 48.2
click at [463, 268] on textarea at bounding box center [530, 311] width 687 height 400
click at [384, 266] on textarea at bounding box center [530, 311] width 687 height 400
drag, startPoint x: 445, startPoint y: 264, endPoint x: 500, endPoint y: 265, distance: 54.9
click at [500, 265] on textarea at bounding box center [530, 311] width 687 height 400
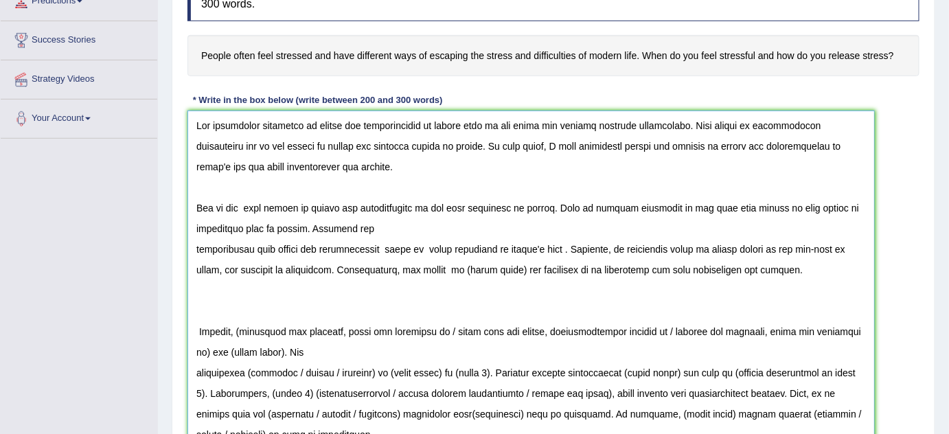
paste textarea "stress and difficulities"
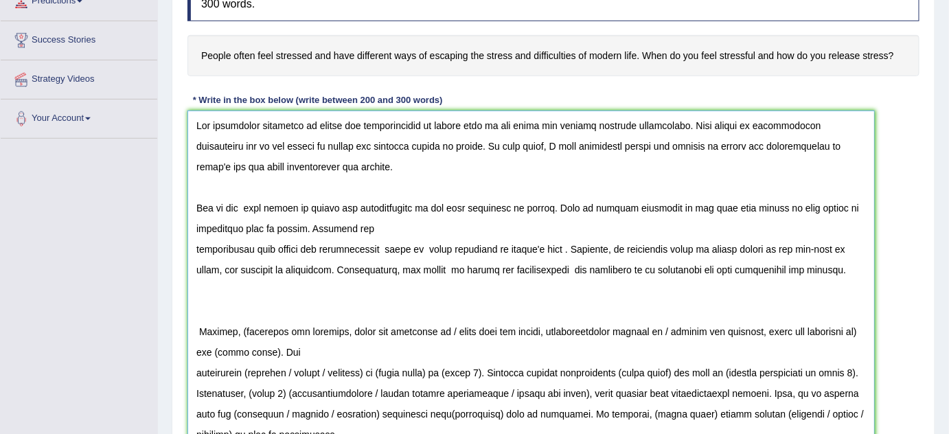
drag, startPoint x: 373, startPoint y: 266, endPoint x: 803, endPoint y: 265, distance: 429.7
click at [803, 265] on textarea at bounding box center [530, 311] width 687 height 400
drag, startPoint x: 521, startPoint y: 309, endPoint x: 556, endPoint y: 268, distance: 53.5
click at [556, 268] on textarea at bounding box center [530, 311] width 687 height 400
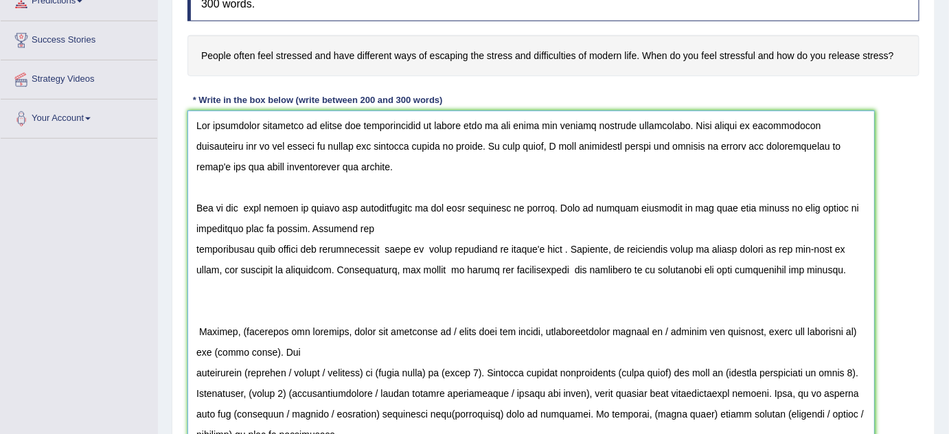
drag, startPoint x: 556, startPoint y: 268, endPoint x: 605, endPoint y: 270, distance: 49.5
click at [605, 270] on textarea at bounding box center [530, 311] width 687 height 400
click at [584, 300] on textarea at bounding box center [530, 311] width 687 height 400
drag, startPoint x: 553, startPoint y: 268, endPoint x: 671, endPoint y: 275, distance: 118.2
click at [671, 275] on textarea at bounding box center [530, 311] width 687 height 400
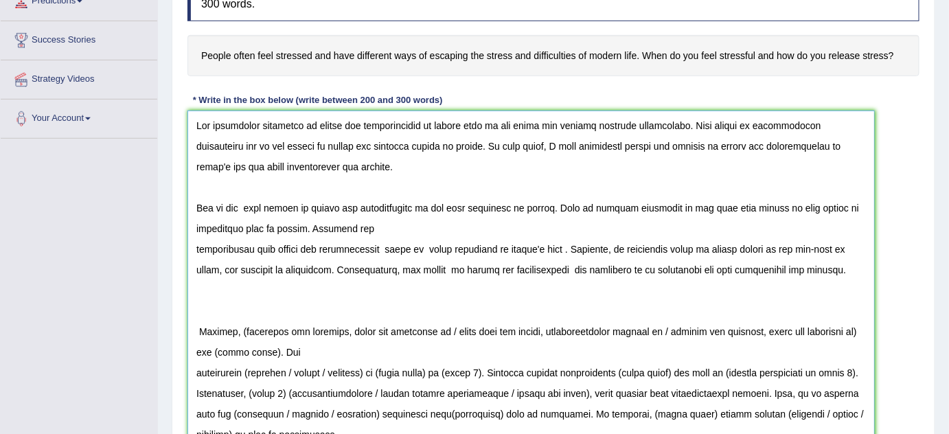
drag, startPoint x: 686, startPoint y: 265, endPoint x: 806, endPoint y: 266, distance: 120.1
click at [806, 266] on textarea at bounding box center [530, 311] width 687 height 400
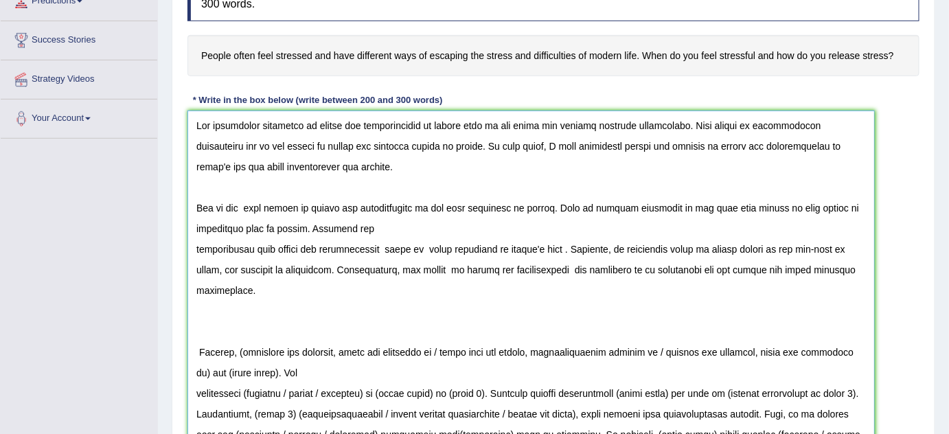
click at [196, 244] on textarea at bounding box center [530, 311] width 687 height 400
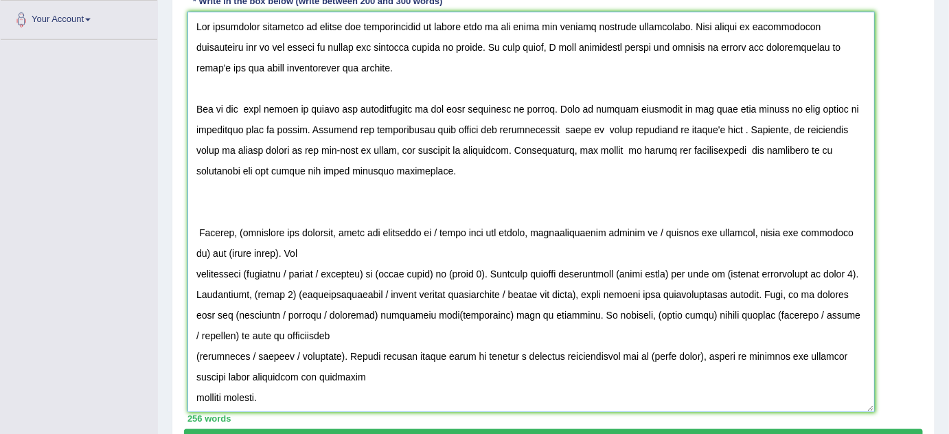
scroll to position [342, 0]
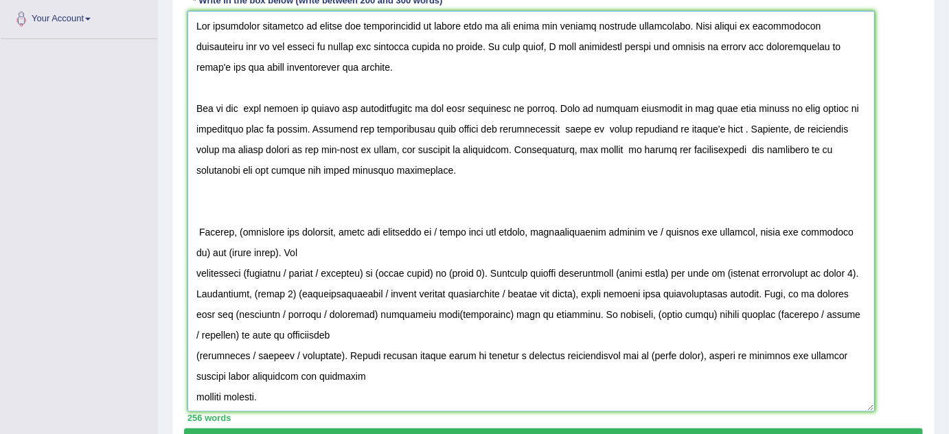
drag, startPoint x: 240, startPoint y: 229, endPoint x: 448, endPoint y: 235, distance: 208.8
click at [448, 235] on textarea at bounding box center [530, 211] width 687 height 400
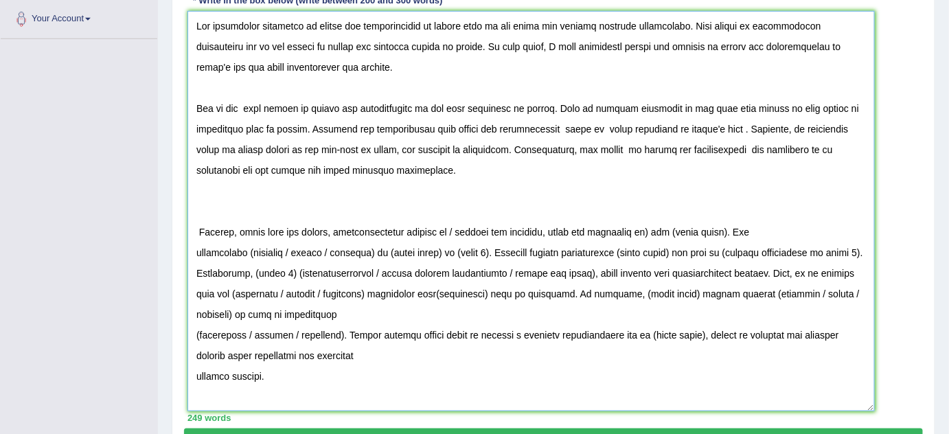
click at [362, 230] on textarea at bounding box center [530, 211] width 687 height 400
click at [377, 229] on textarea at bounding box center [530, 211] width 687 height 400
drag, startPoint x: 456, startPoint y: 227, endPoint x: 651, endPoint y: 232, distance: 195.0
click at [651, 232] on textarea at bounding box center [530, 211] width 687 height 400
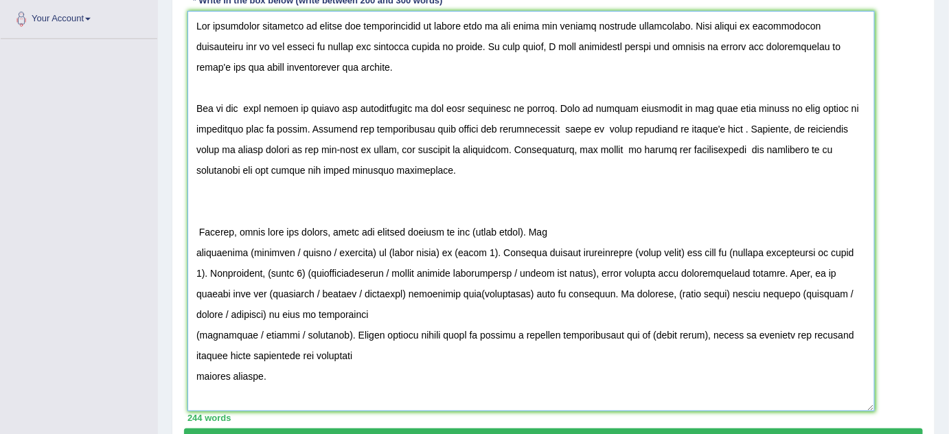
drag, startPoint x: 470, startPoint y: 228, endPoint x: 526, endPoint y: 231, distance: 55.7
click at [526, 231] on textarea at bounding box center [530, 211] width 687 height 400
paste textarea "stress and difficulities"
drag, startPoint x: 240, startPoint y: 246, endPoint x: 291, endPoint y: 248, distance: 50.8
click at [291, 248] on textarea at bounding box center [530, 211] width 687 height 400
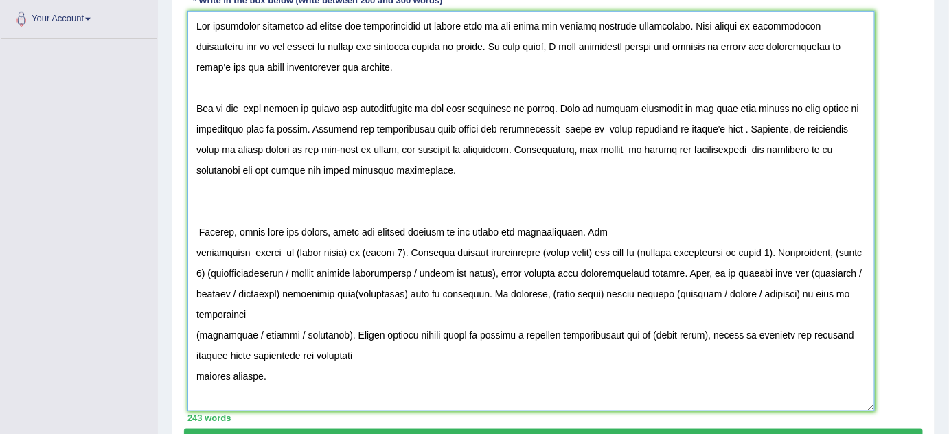
drag, startPoint x: 285, startPoint y: 248, endPoint x: 340, endPoint y: 251, distance: 55.0
click at [340, 251] on textarea at bounding box center [530, 211] width 687 height 400
paste textarea "stress and difficulities"
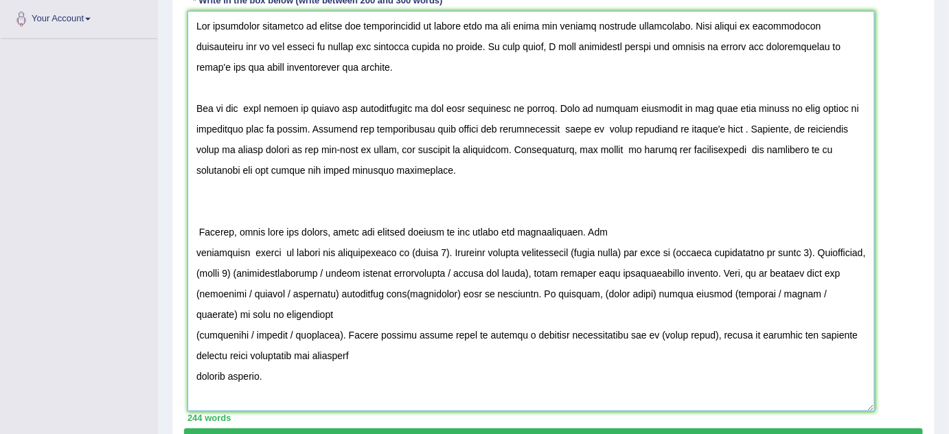
drag, startPoint x: 386, startPoint y: 253, endPoint x: 421, endPoint y: 252, distance: 35.0
click at [421, 252] on textarea at bounding box center [530, 211] width 687 height 400
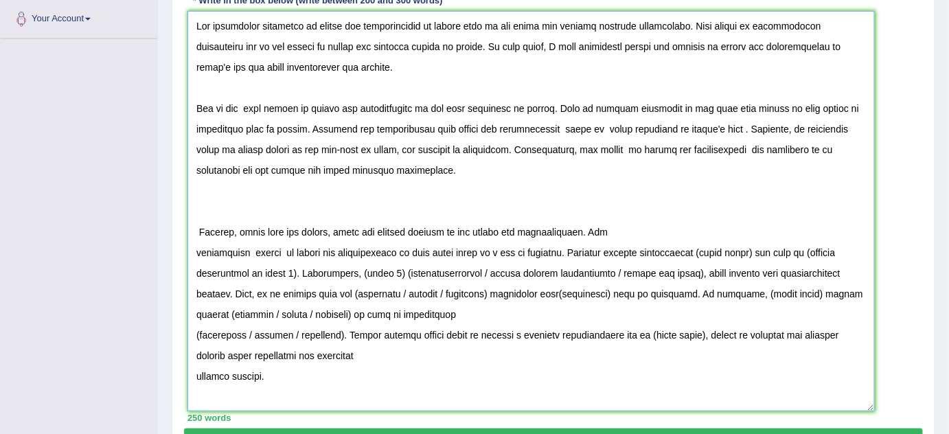
click at [655, 248] on textarea at bounding box center [530, 211] width 687 height 400
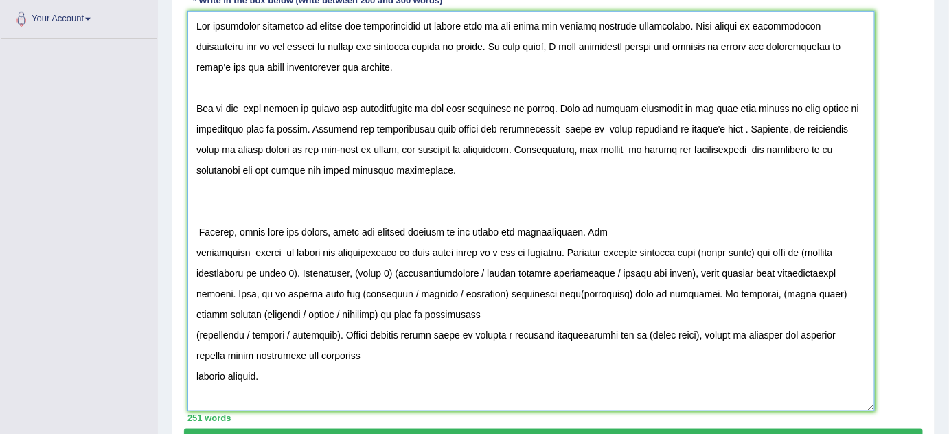
drag, startPoint x: 677, startPoint y: 248, endPoint x: 732, endPoint y: 253, distance: 55.1
click at [732, 253] on textarea at bounding box center [530, 211] width 687 height 400
paste textarea "stress and difficulities"
drag, startPoint x: 824, startPoint y: 252, endPoint x: 292, endPoint y: 276, distance: 532.5
click at [292, 276] on textarea at bounding box center [530, 211] width 687 height 400
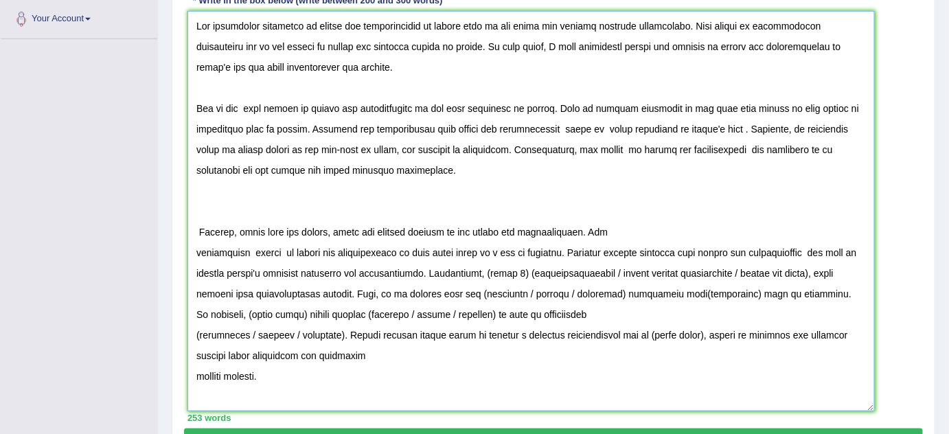
drag, startPoint x: 443, startPoint y: 270, endPoint x: 291, endPoint y: 286, distance: 152.5
click at [291, 286] on textarea at bounding box center [530, 211] width 687 height 400
drag, startPoint x: 445, startPoint y: 268, endPoint x: 291, endPoint y: 288, distance: 155.0
click at [291, 288] on textarea at bounding box center [530, 211] width 687 height 400
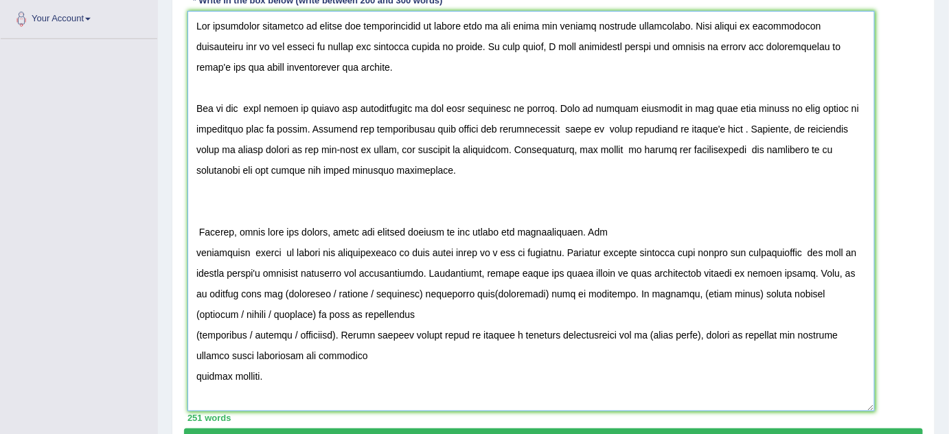
drag, startPoint x: 229, startPoint y: 285, endPoint x: 288, endPoint y: 290, distance: 59.3
click at [288, 290] on textarea at bounding box center [530, 211] width 687 height 400
click at [228, 293] on textarea at bounding box center [530, 211] width 687 height 400
drag, startPoint x: 331, startPoint y: 290, endPoint x: 382, endPoint y: 292, distance: 50.9
click at [382, 292] on textarea at bounding box center [530, 211] width 687 height 400
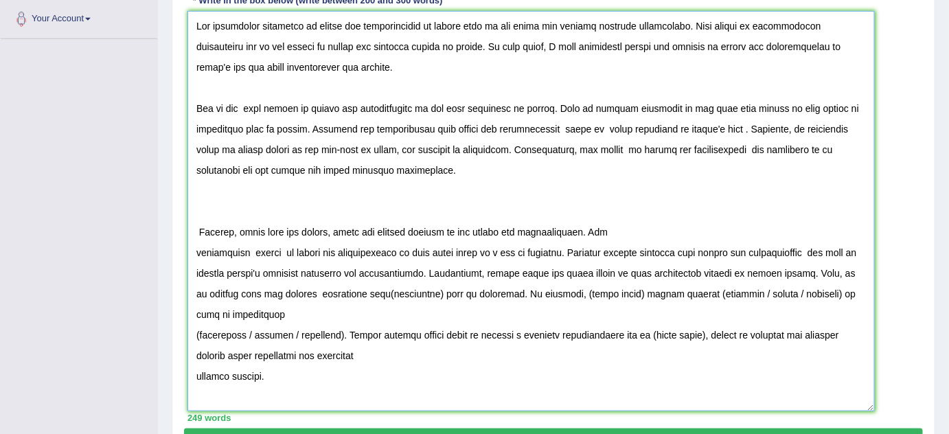
paste textarea "stress and difficulities"
click at [334, 289] on textarea at bounding box center [530, 211] width 687 height 400
click at [512, 290] on textarea at bounding box center [530, 211] width 687 height 400
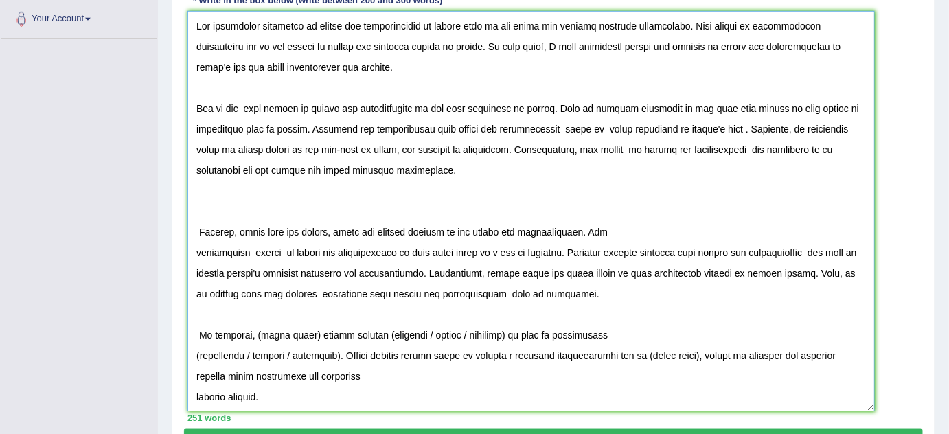
click at [192, 248] on textarea at bounding box center [530, 211] width 687 height 400
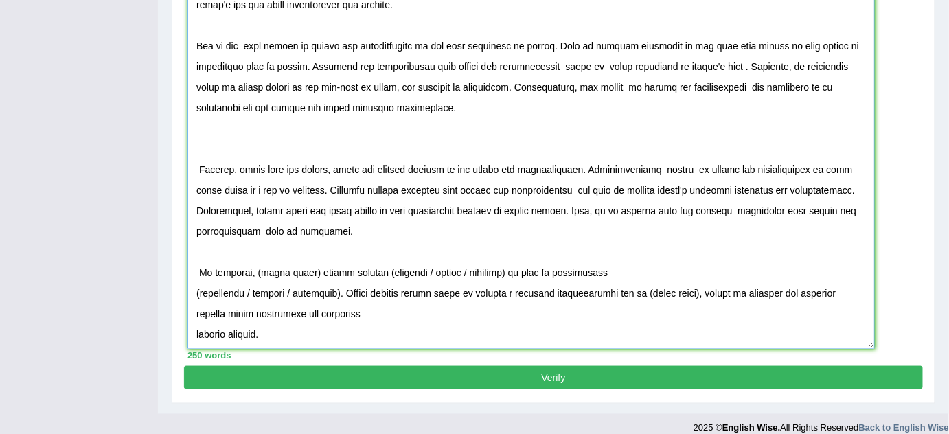
scroll to position [403, 0]
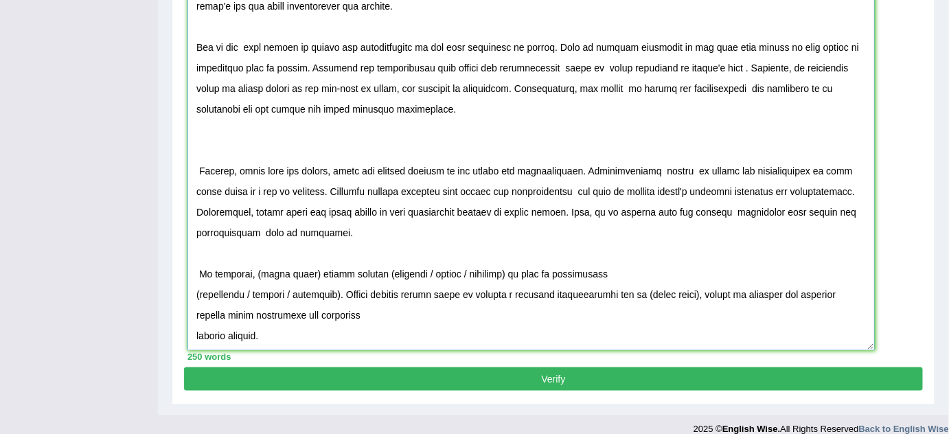
drag, startPoint x: 254, startPoint y: 266, endPoint x: 335, endPoint y: 296, distance: 86.2
click at [335, 296] on textarea at bounding box center [530, 150] width 687 height 400
drag, startPoint x: 255, startPoint y: 270, endPoint x: 314, endPoint y: 277, distance: 58.7
click at [314, 277] on textarea at bounding box center [530, 150] width 687 height 400
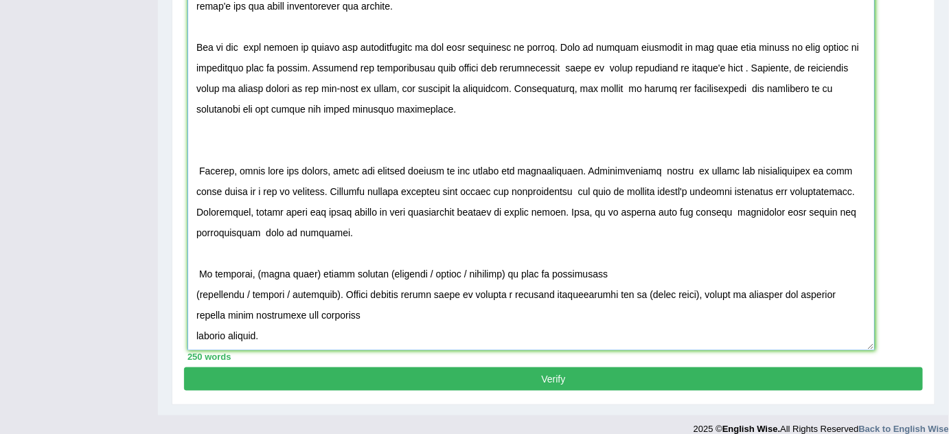
paste textarea "stress and difficulities"
drag, startPoint x: 349, startPoint y: 270, endPoint x: 453, endPoint y: 270, distance: 103.6
click at [453, 270] on textarea at bounding box center [530, 150] width 687 height 400
drag, startPoint x: 456, startPoint y: 270, endPoint x: 507, endPoint y: 275, distance: 51.1
click at [507, 275] on textarea at bounding box center [530, 150] width 687 height 400
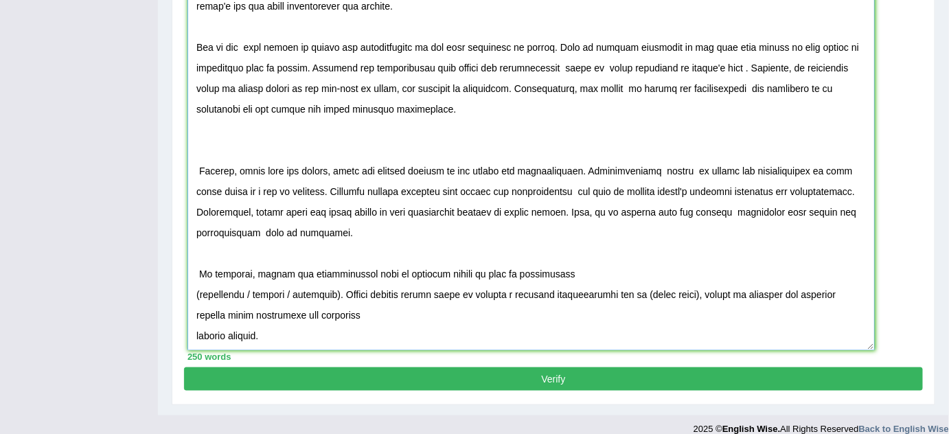
drag, startPoint x: 253, startPoint y: 288, endPoint x: 201, endPoint y: 293, distance: 51.7
click at [201, 293] on textarea at bounding box center [530, 150] width 687 height 400
drag, startPoint x: 347, startPoint y: 271, endPoint x: 368, endPoint y: 272, distance: 20.6
click at [368, 272] on textarea at bounding box center [530, 150] width 687 height 400
click at [375, 272] on textarea at bounding box center [530, 150] width 687 height 400
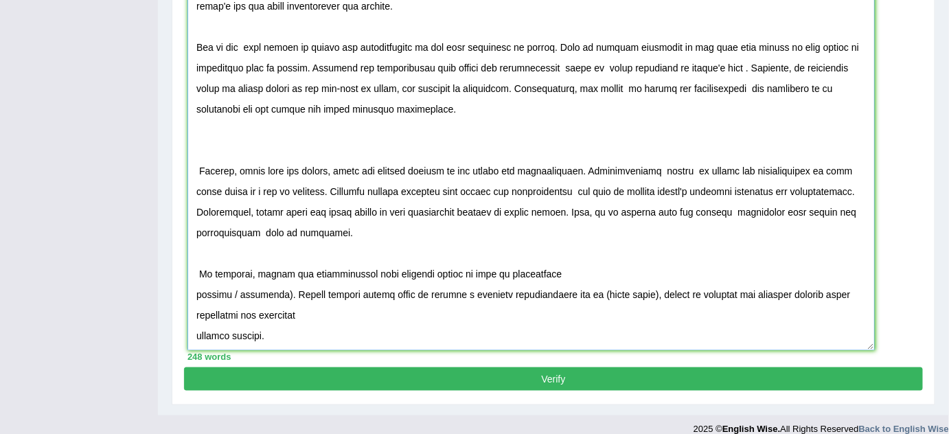
drag, startPoint x: 450, startPoint y: 270, endPoint x: 275, endPoint y: 297, distance: 177.1
click at [275, 297] on textarea at bounding box center [530, 150] width 687 height 400
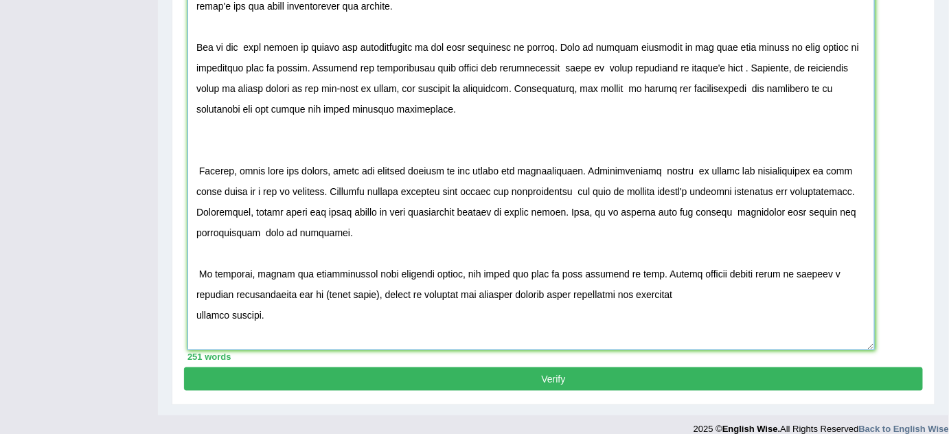
drag, startPoint x: 643, startPoint y: 270, endPoint x: 649, endPoint y: 293, distance: 23.5
click at [649, 293] on textarea at bounding box center [530, 150] width 687 height 400
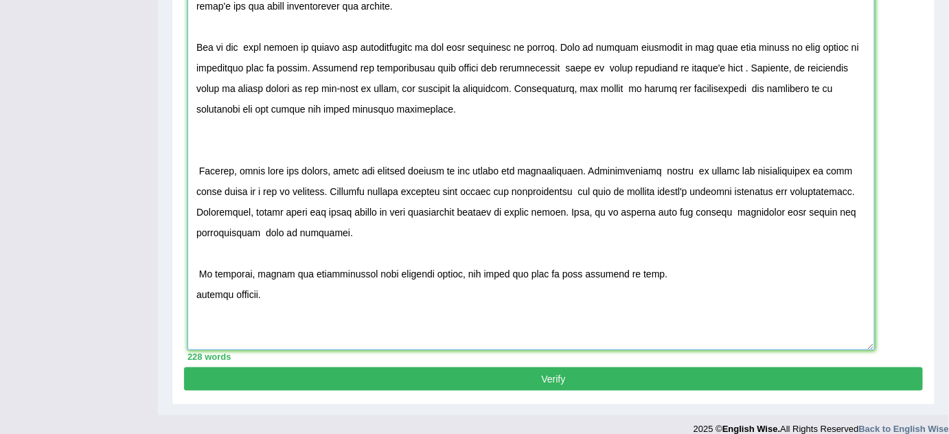
drag, startPoint x: 196, startPoint y: 290, endPoint x: 306, endPoint y: 304, distance: 110.7
click at [306, 304] on textarea at bounding box center [530, 150] width 687 height 400
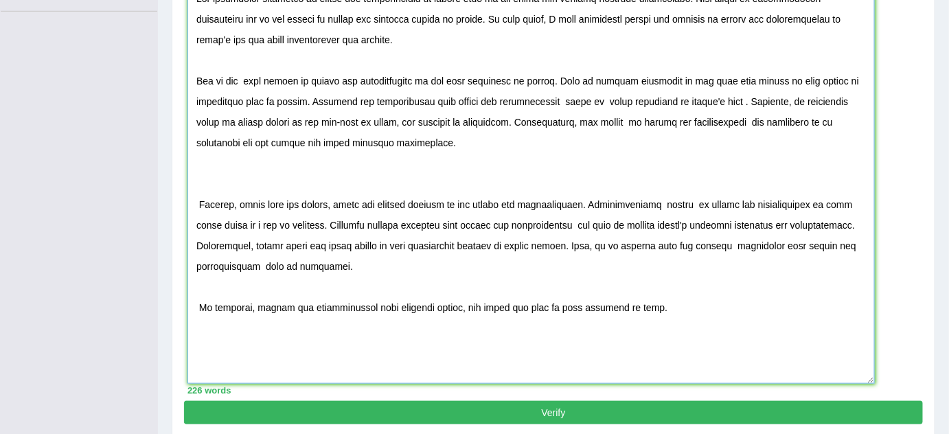
scroll to position [371, 0]
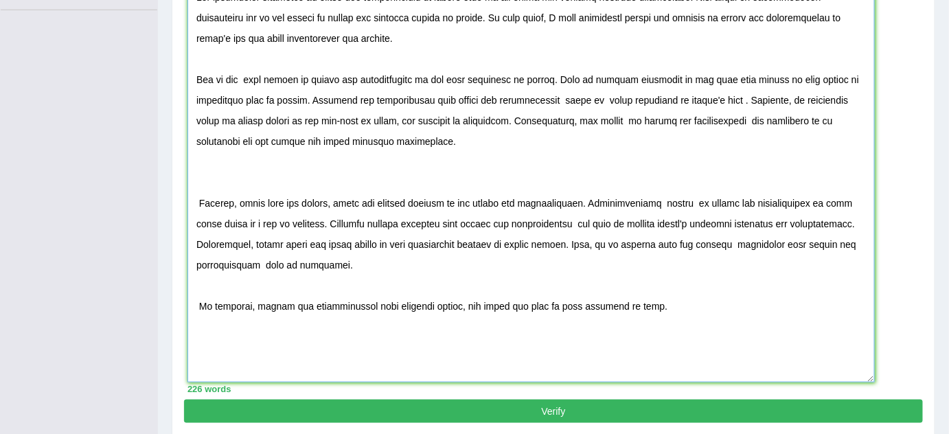
click at [658, 301] on textarea at bounding box center [530, 182] width 687 height 400
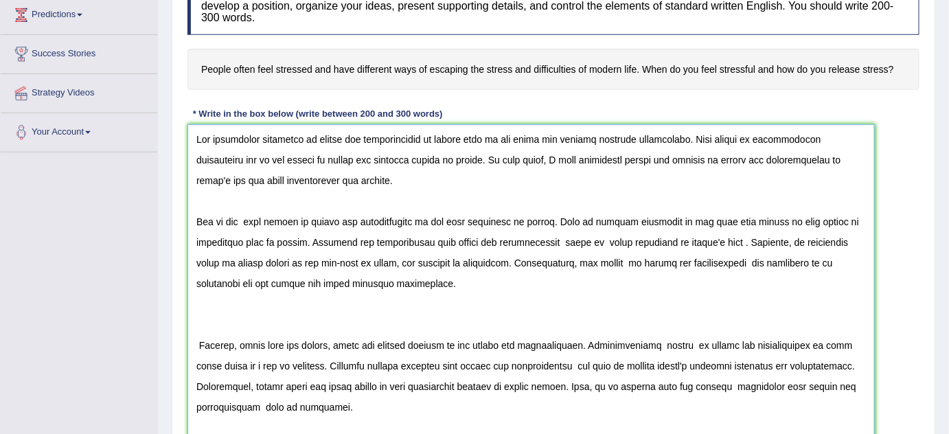
scroll to position [229, 0]
click at [191, 216] on textarea at bounding box center [530, 324] width 687 height 400
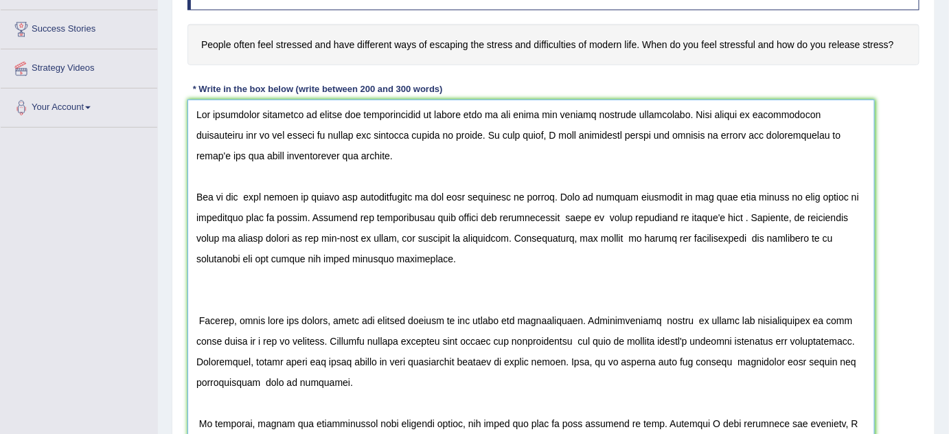
click at [196, 312] on textarea at bounding box center [530, 300] width 687 height 400
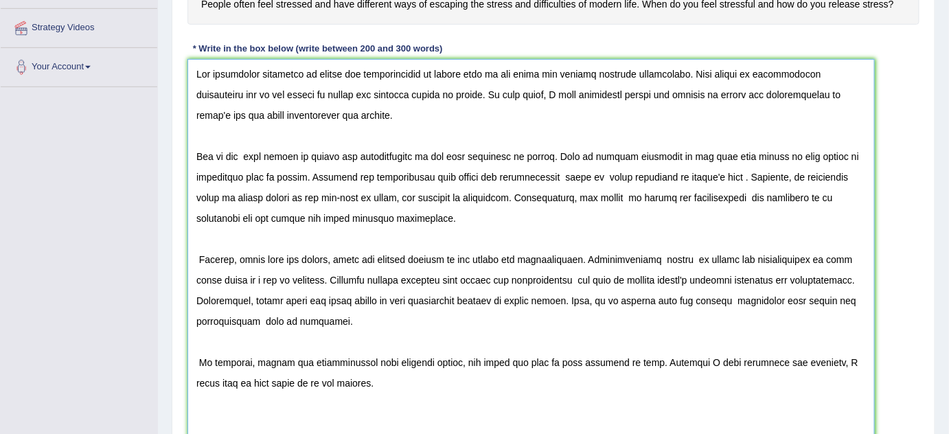
scroll to position [291, 0]
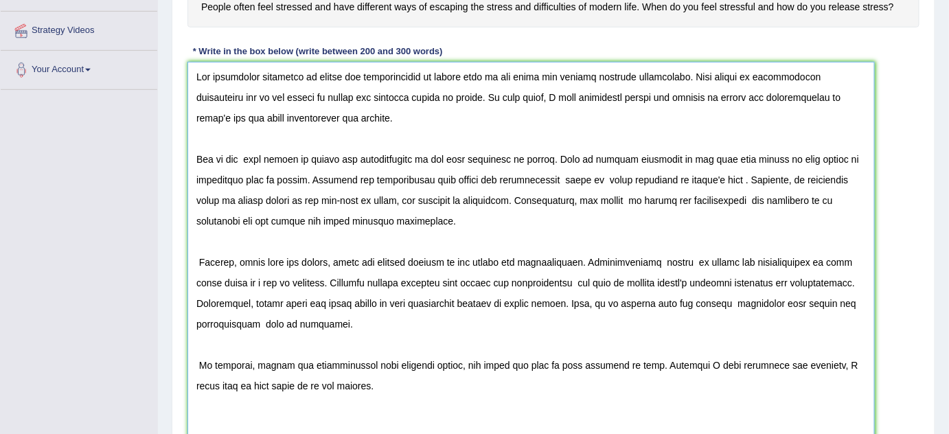
click at [196, 360] on textarea at bounding box center [530, 262] width 687 height 400
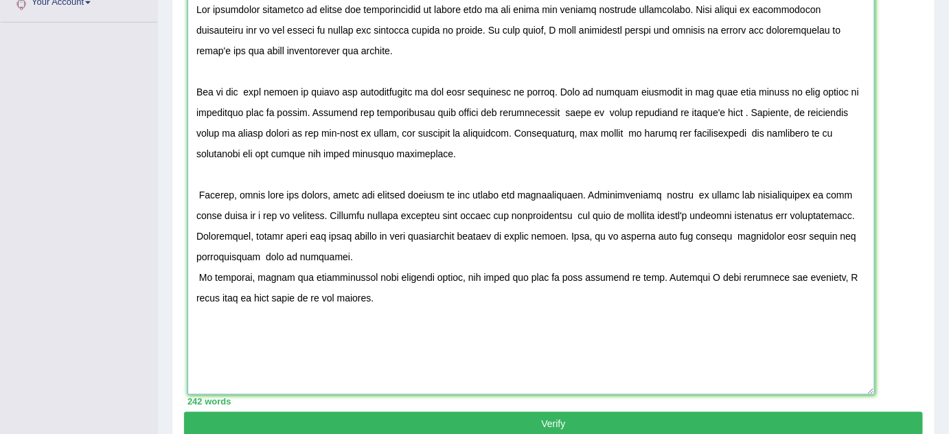
scroll to position [373, 0]
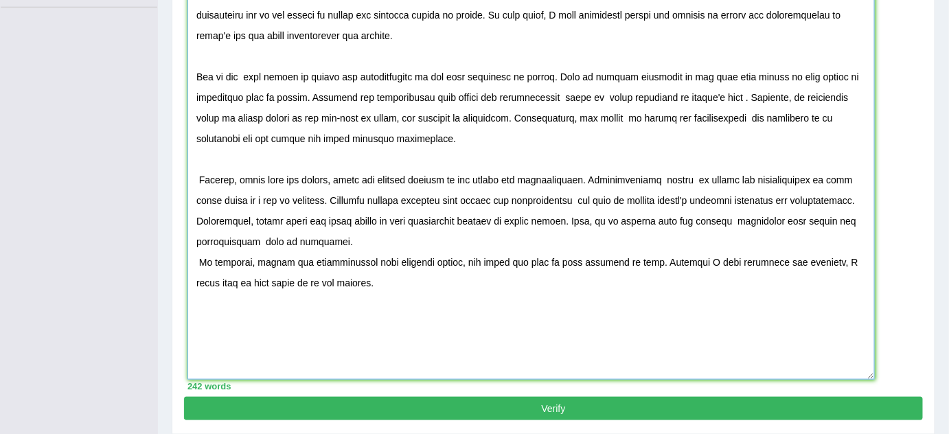
click at [200, 183] on textarea at bounding box center [530, 179] width 687 height 400
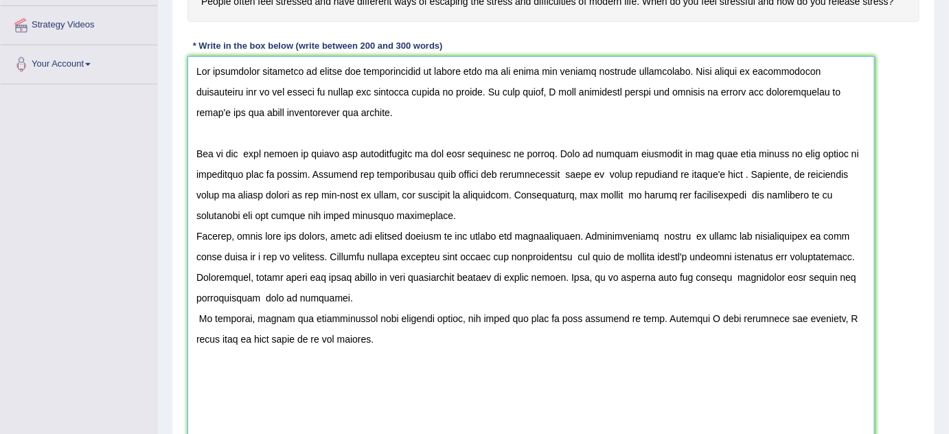
scroll to position [296, 0]
click at [194, 156] on textarea at bounding box center [530, 257] width 687 height 400
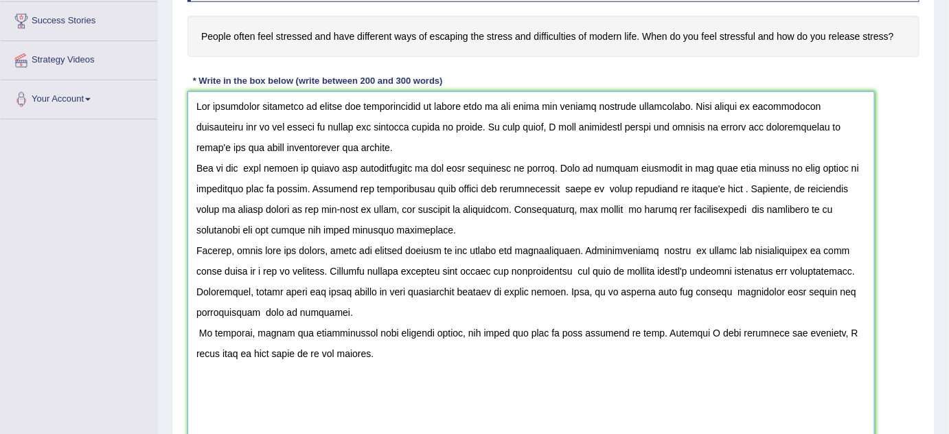
scroll to position [262, 0]
drag, startPoint x: 299, startPoint y: 151, endPoint x: 164, endPoint y: 137, distance: 135.9
click at [164, 137] on div "Home Practice Writing: Write Essay Escaping Stress You have already given answe…" at bounding box center [553, 147] width 791 height 818
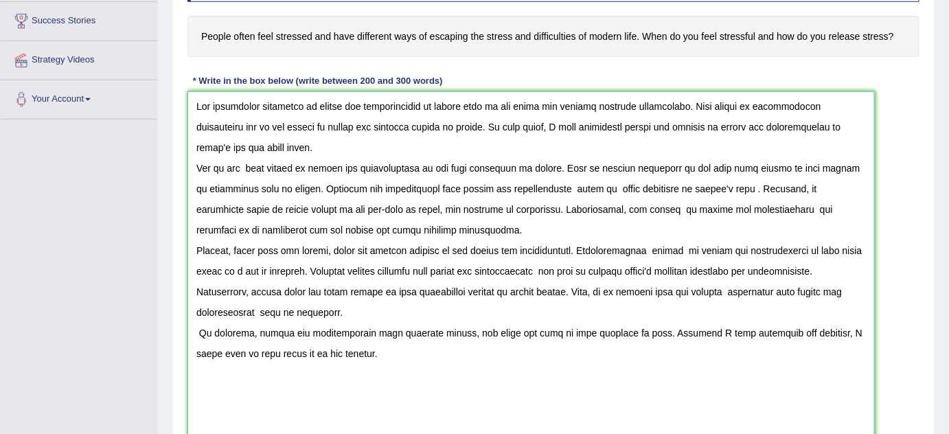
drag, startPoint x: 338, startPoint y: 211, endPoint x: 183, endPoint y: 211, distance: 155.1
click at [183, 211] on div "Practice Writing: Write Essay 5 Escaping Stress Instructions: You will have 20 …" at bounding box center [553, 208] width 763 height 675
drag, startPoint x: 198, startPoint y: 98, endPoint x: 332, endPoint y: 211, distance: 175.4
click at [332, 211] on textarea at bounding box center [530, 291] width 687 height 400
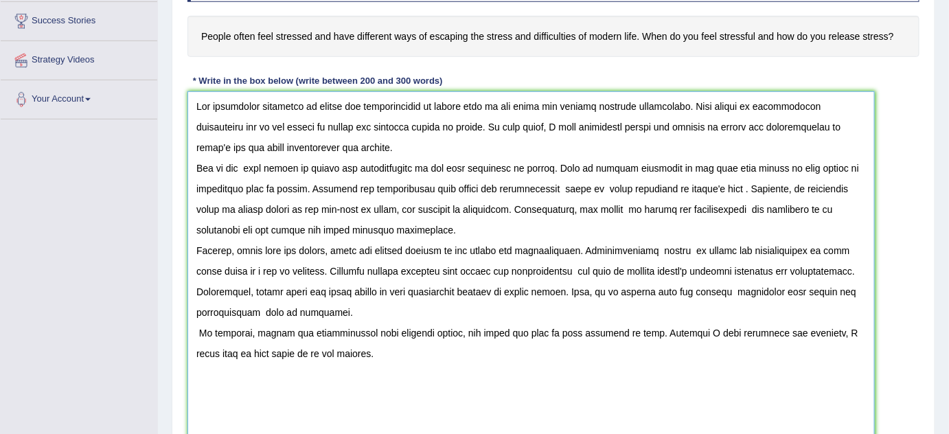
click at [544, 175] on textarea at bounding box center [530, 291] width 687 height 400
click at [346, 140] on textarea at bounding box center [530, 291] width 687 height 400
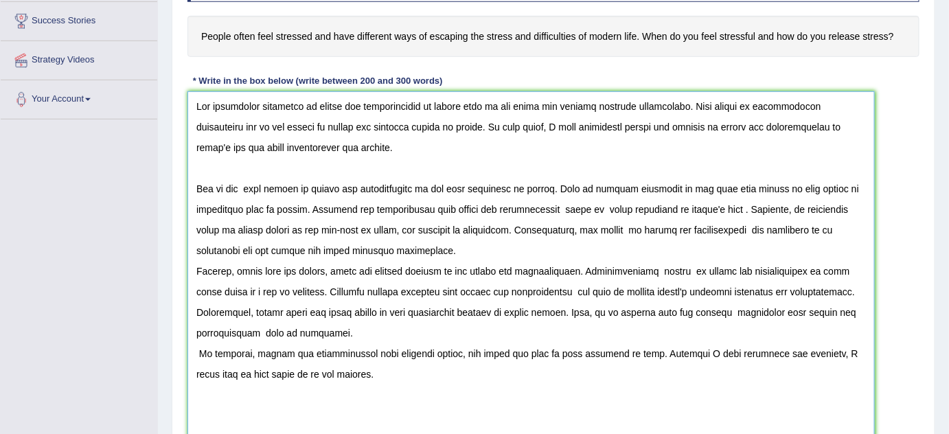
click at [340, 243] on textarea at bounding box center [530, 291] width 687 height 400
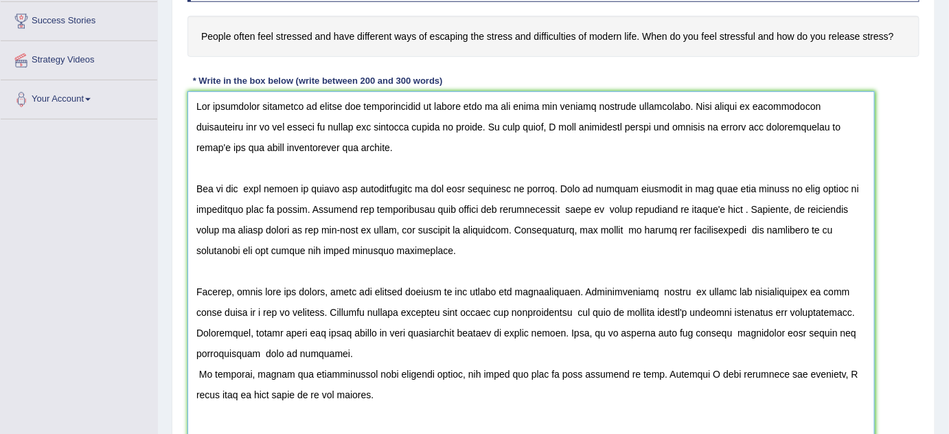
click at [261, 364] on textarea at bounding box center [530, 291] width 687 height 400
click at [255, 354] on textarea at bounding box center [530, 291] width 687 height 400
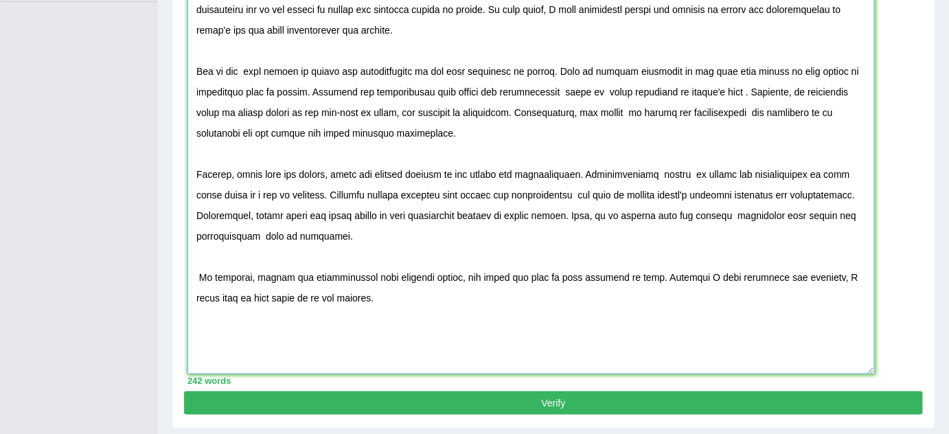
scroll to position [379, 0]
type textarea "The increasing influence of stress and difficulities of modern life on our live…"
click at [349, 393] on button "Verify" at bounding box center [553, 402] width 739 height 23
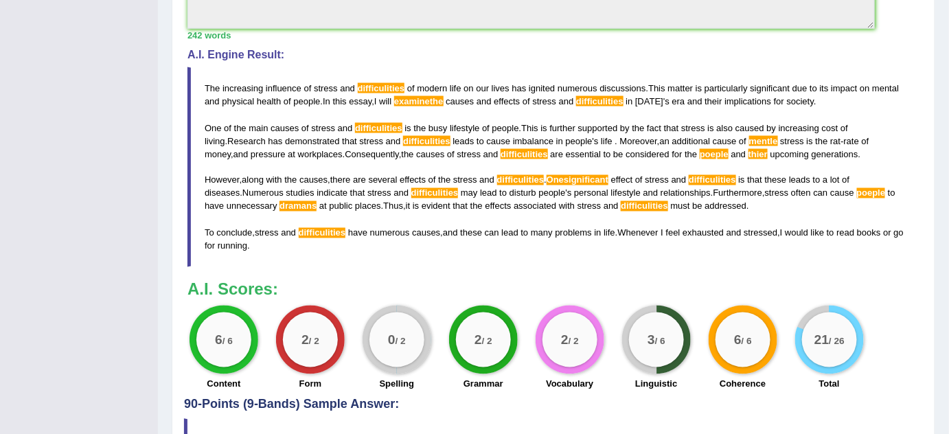
scroll to position [692, 0]
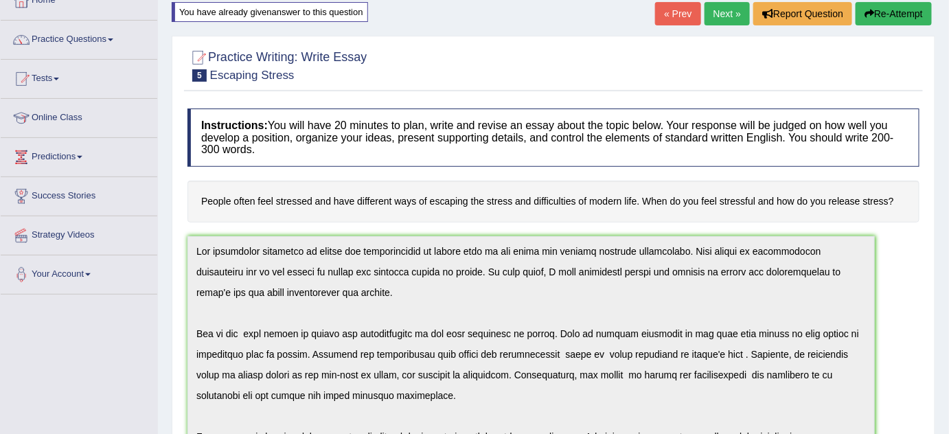
scroll to position [0, 0]
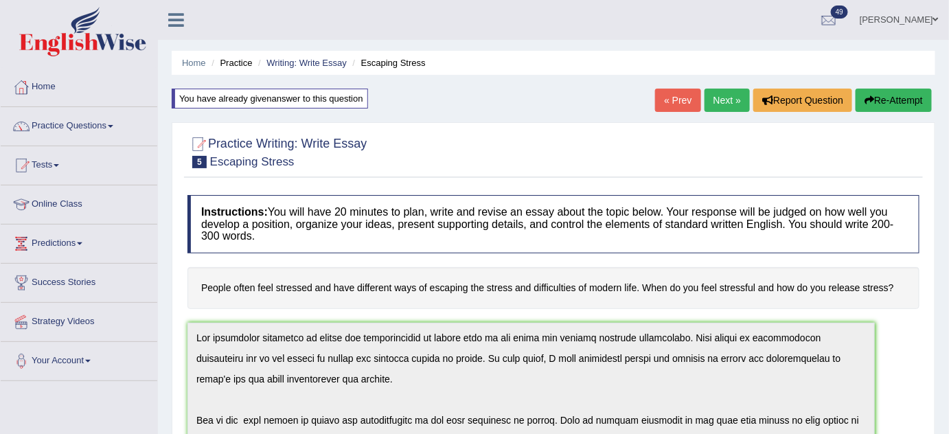
click at [106, 131] on link "Practice Questions" at bounding box center [79, 124] width 156 height 34
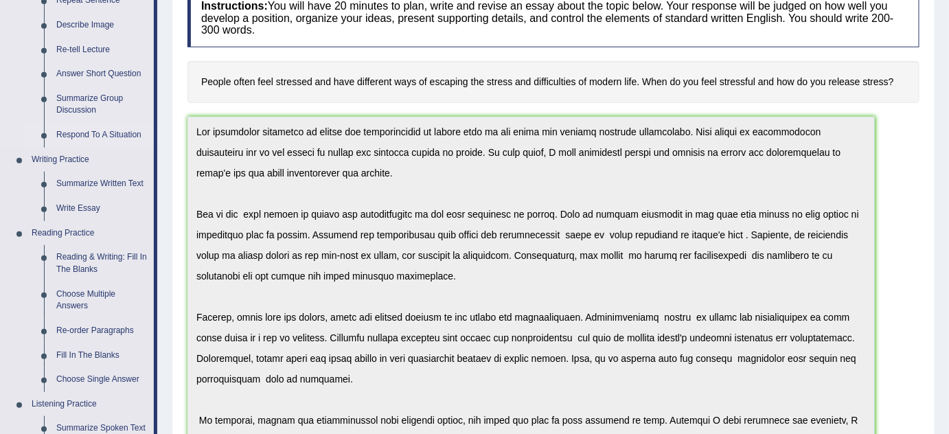
scroll to position [204, 0]
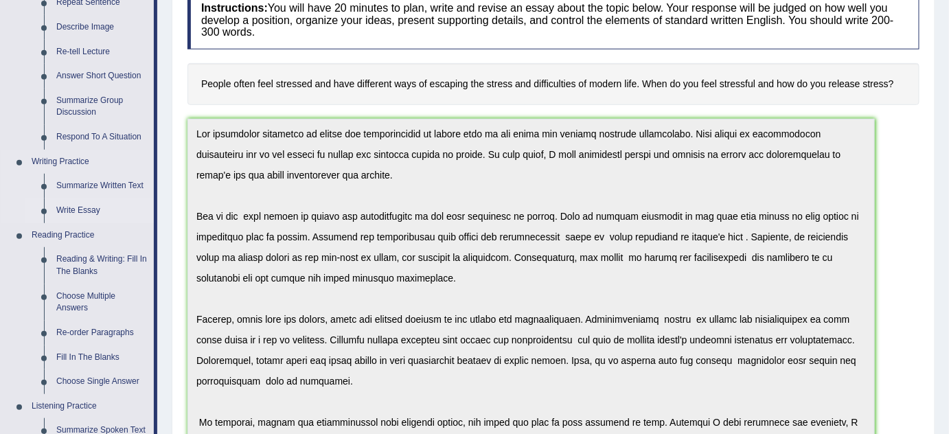
click at [81, 211] on link "Write Essay" at bounding box center [102, 210] width 104 height 25
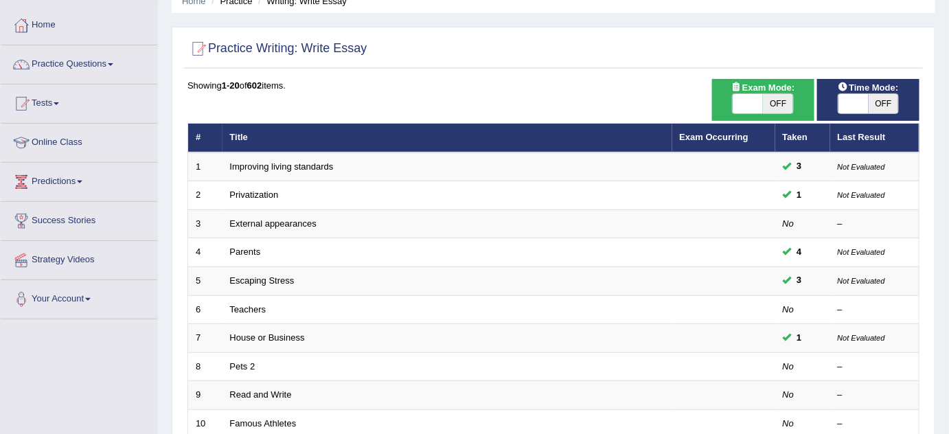
scroll to position [62, 0]
click at [106, 54] on link "Practice Questions" at bounding box center [79, 62] width 156 height 34
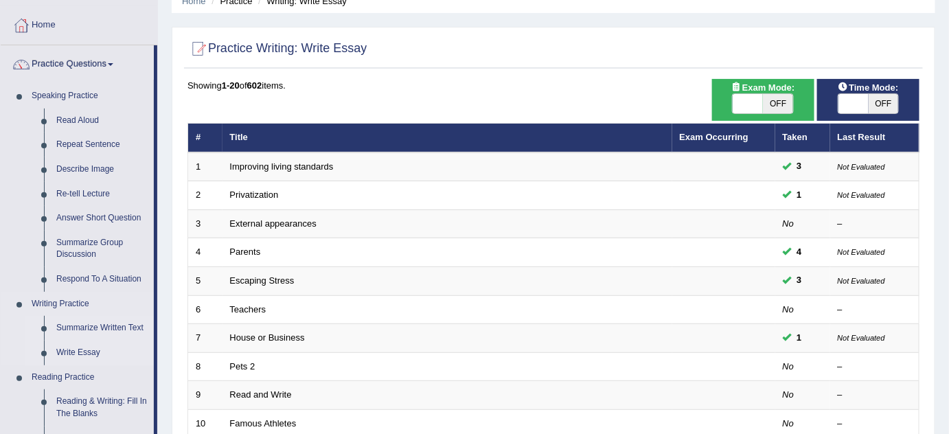
click at [114, 321] on link "Summarize Written Text" at bounding box center [102, 328] width 104 height 25
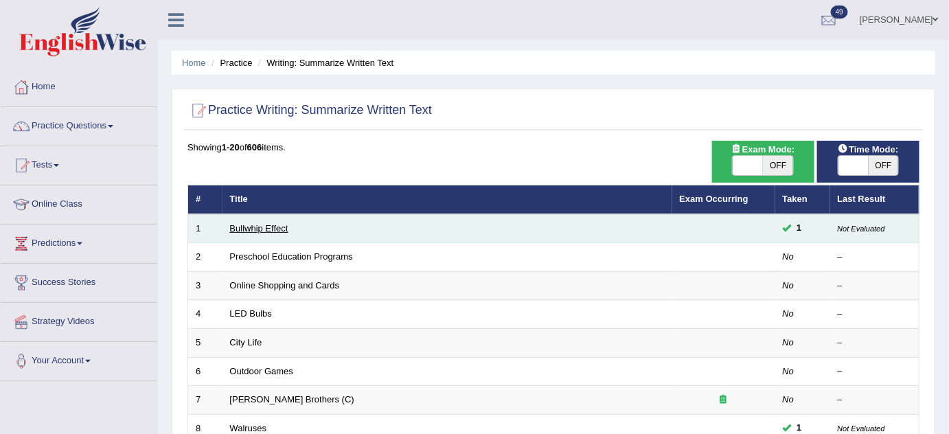
click at [267, 227] on link "Bullwhip Effect" at bounding box center [259, 228] width 58 height 10
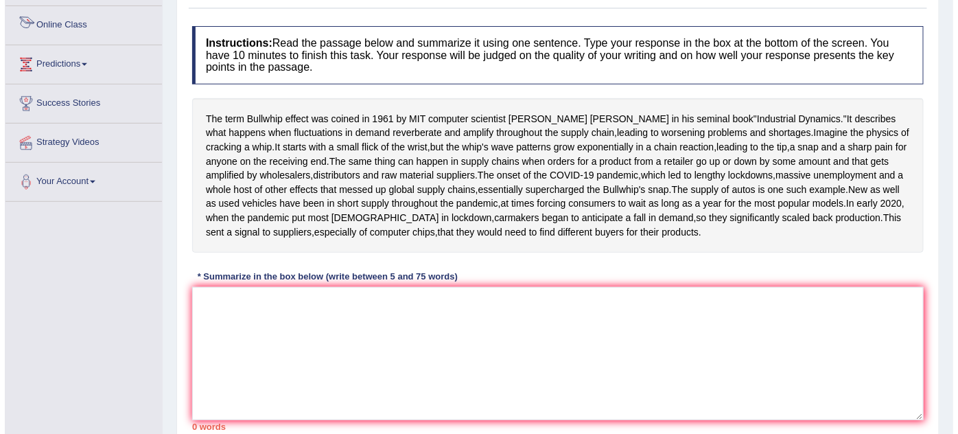
scroll to position [60, 0]
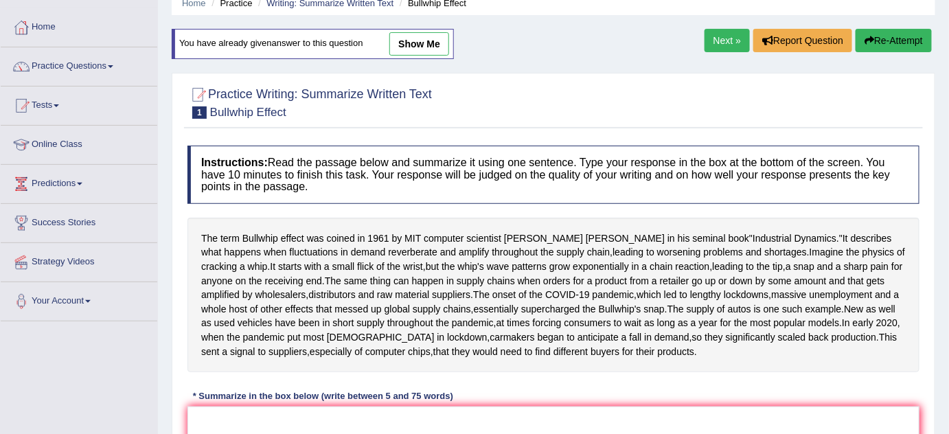
click at [399, 51] on link "show me" at bounding box center [419, 43] width 60 height 23
type textarea "The term Bullwhip effect was coined in 1961 by MIT computer scientist Jay Forre…"
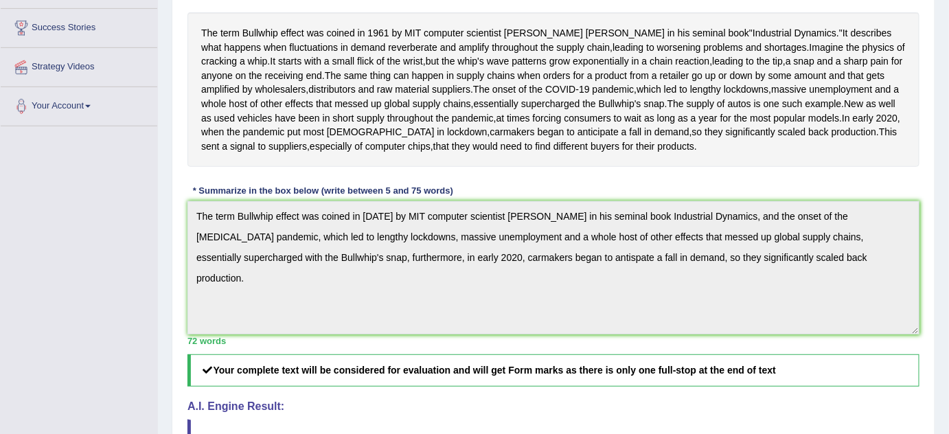
scroll to position [256, 0]
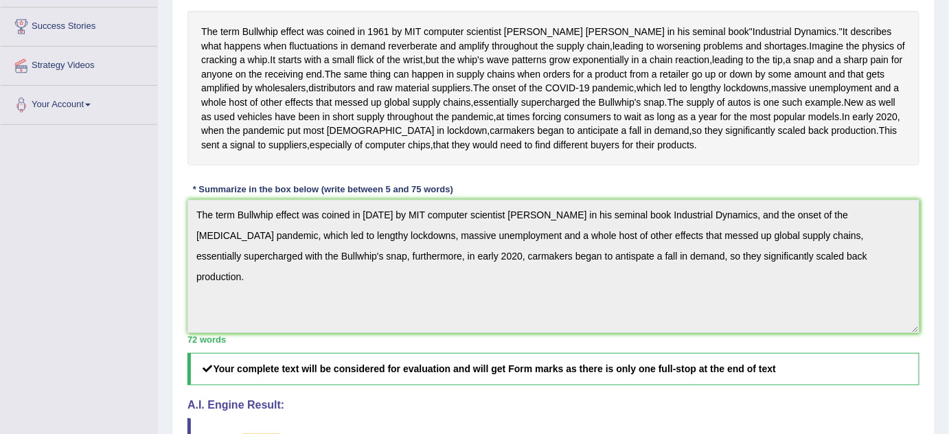
drag, startPoint x: 389, startPoint y: 198, endPoint x: 658, endPoint y: 89, distance: 289.7
click at [658, 89] on div "The term Bullwhip effect was coined in 1961 by MIT computer scientist Jay Forre…" at bounding box center [553, 88] width 732 height 154
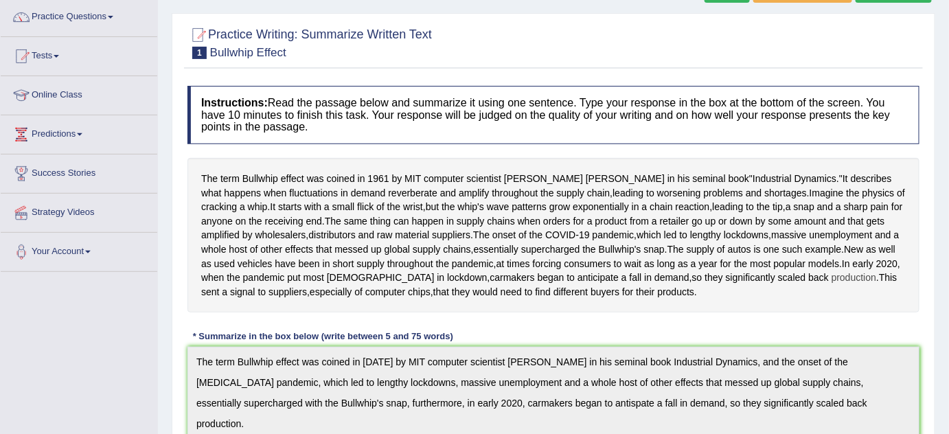
scroll to position [0, 0]
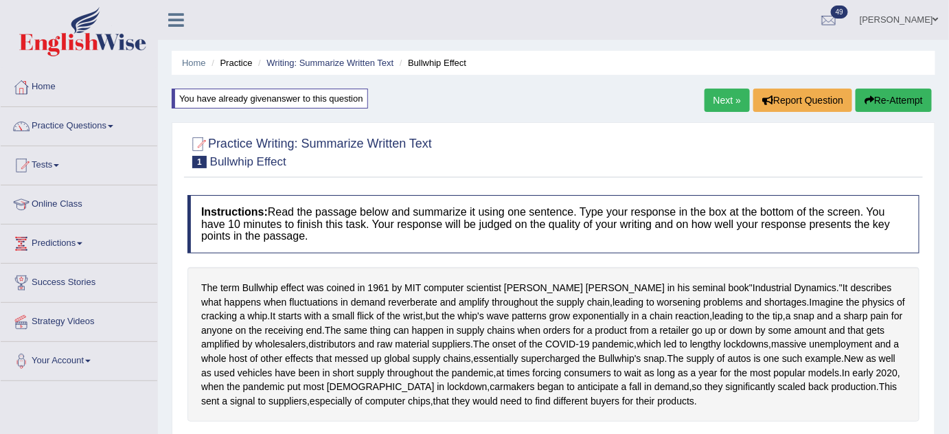
click at [722, 99] on link "Next »" at bounding box center [726, 100] width 45 height 23
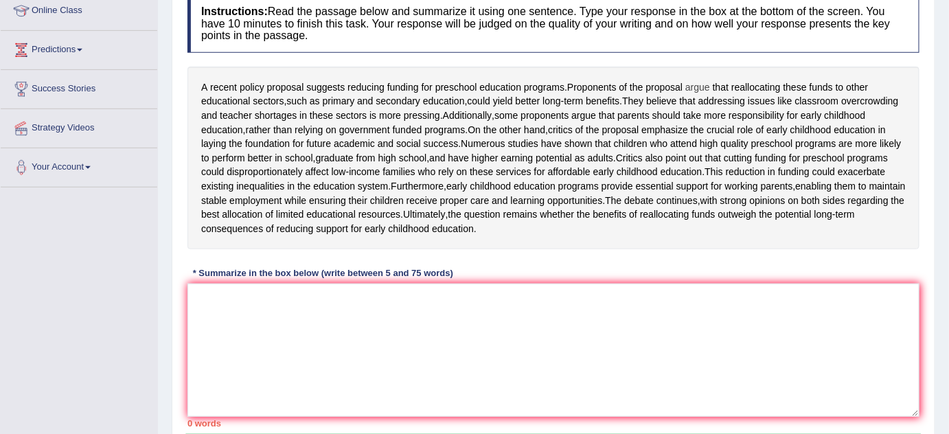
scroll to position [194, 0]
click at [332, 336] on textarea at bounding box center [553, 349] width 732 height 133
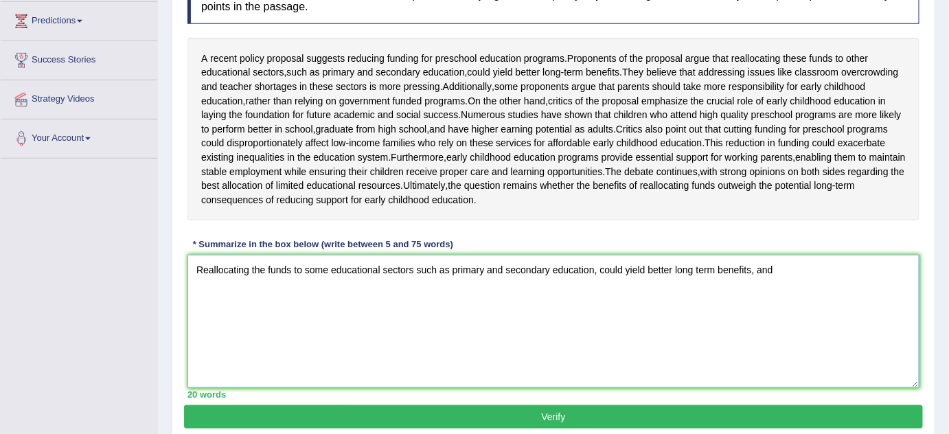
scroll to position [224, 0]
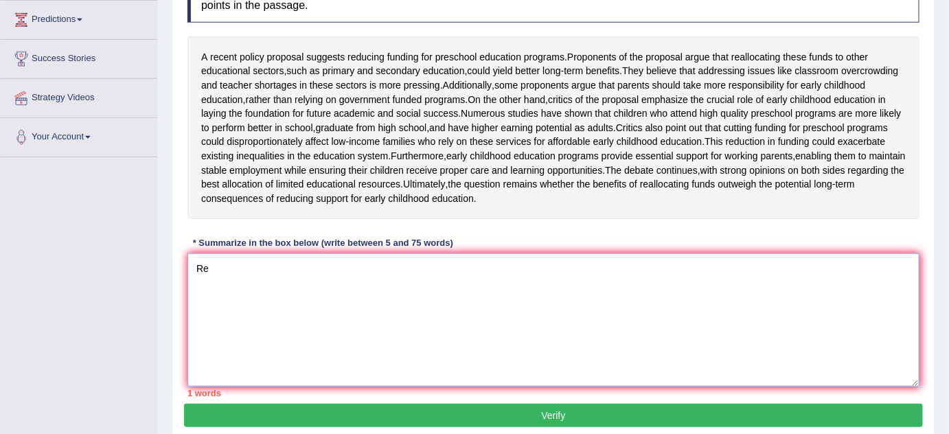
type textarea "R"
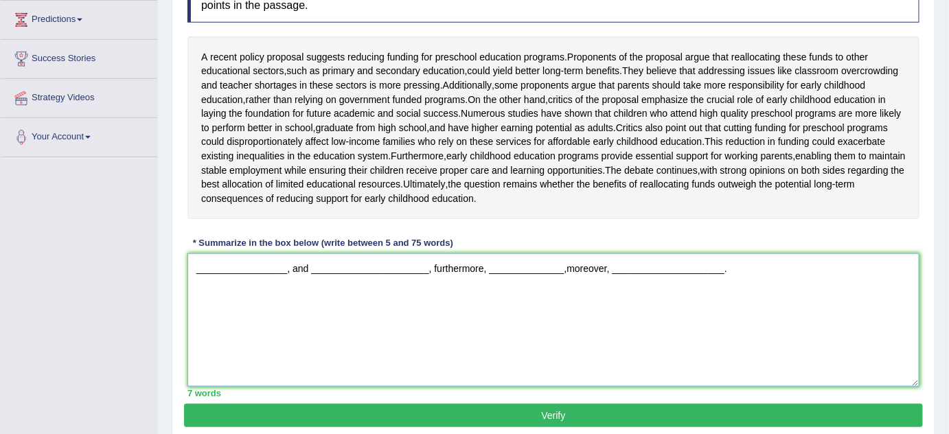
drag, startPoint x: 750, startPoint y: 299, endPoint x: 169, endPoint y: 301, distance: 581.4
click at [169, 301] on div "Home Practice Writing: Summarize Written Text Preschool Education Programs « Pr…" at bounding box center [553, 119] width 791 height 686
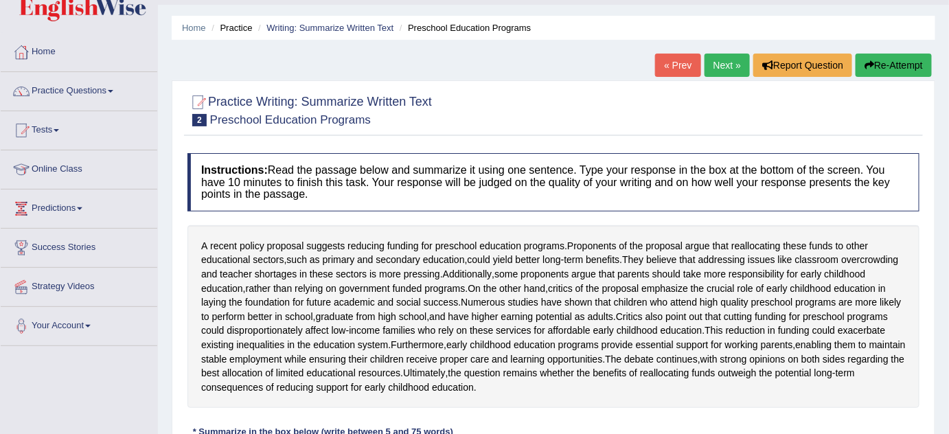
scroll to position [34, 0]
type textarea "_________________, and ______________________, furthermore, ______________,more…"
click at [718, 77] on div "« Prev Next » Report Question Re-Attempt" at bounding box center [795, 67] width 280 height 27
click at [722, 68] on link "Next »" at bounding box center [726, 65] width 45 height 23
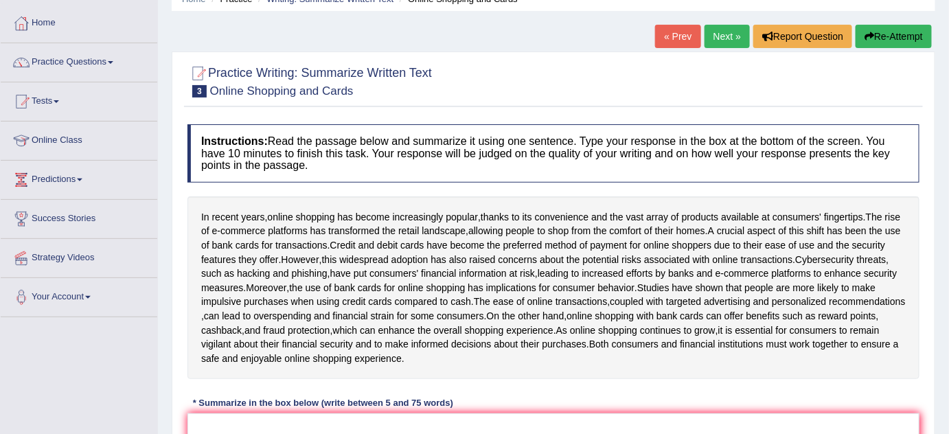
scroll to position [38, 0]
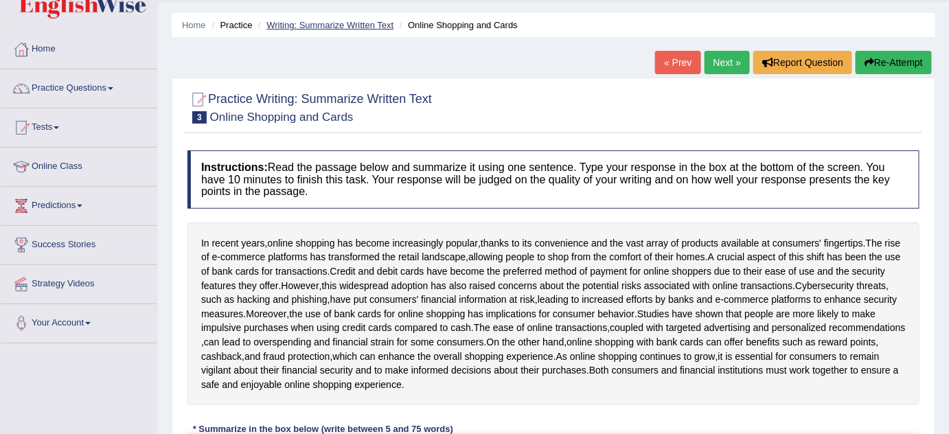
click at [351, 25] on link "Writing: Summarize Written Text" at bounding box center [329, 25] width 127 height 10
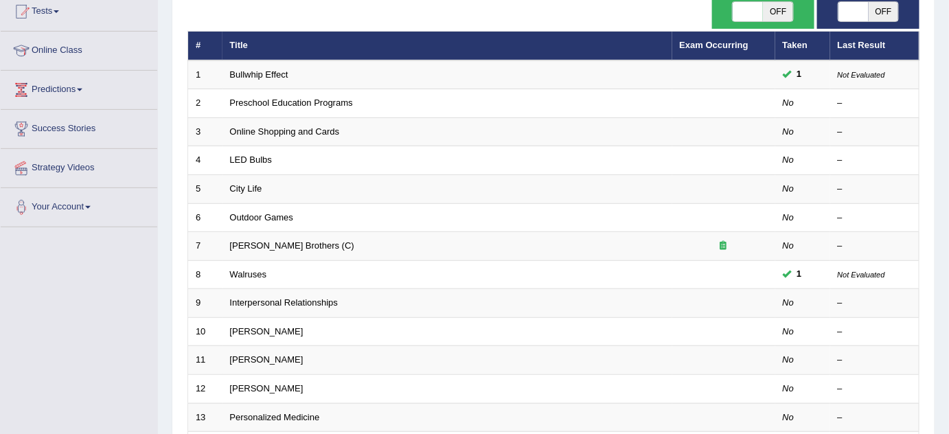
scroll to position [156, 0]
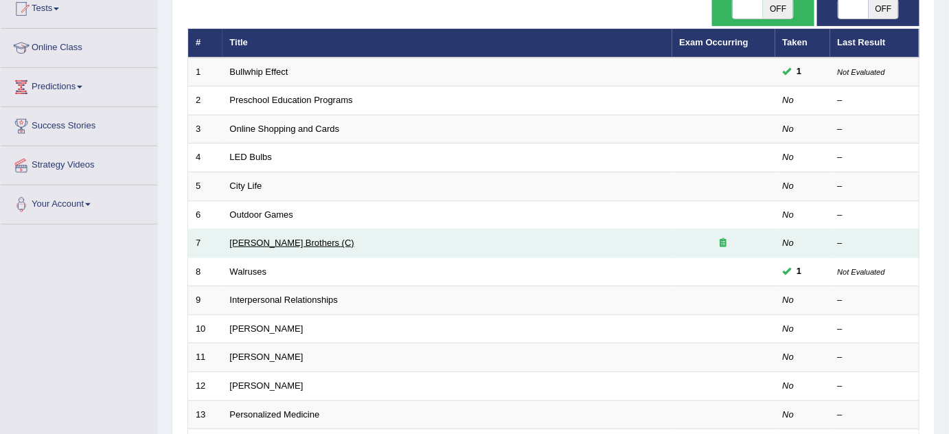
click at [281, 241] on link "[PERSON_NAME] Brothers (C)" at bounding box center [292, 242] width 124 height 10
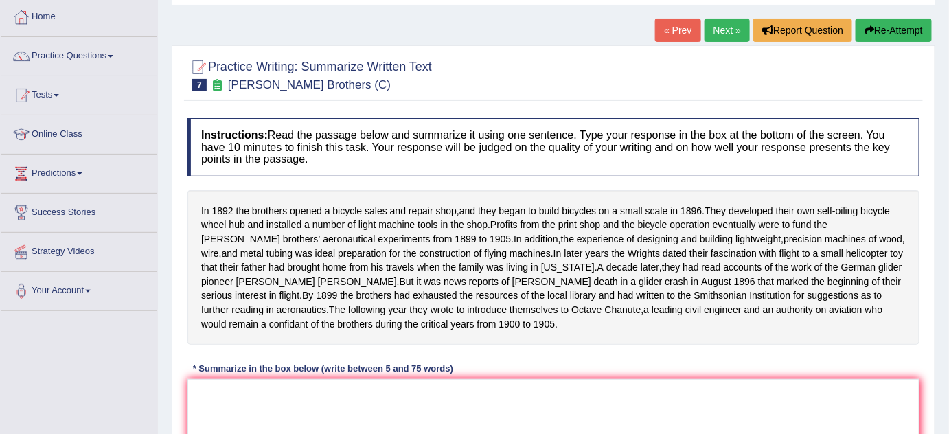
scroll to position [84, 0]
